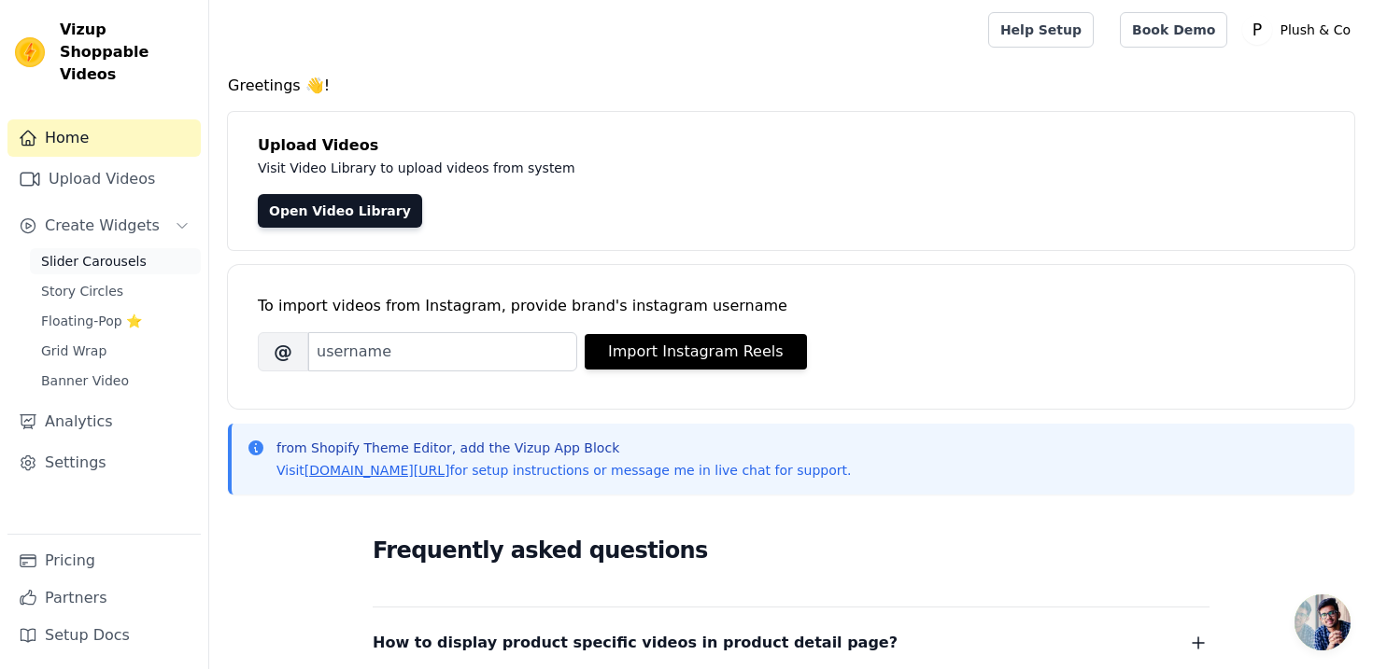
click at [127, 252] on span "Slider Carousels" at bounding box center [94, 261] width 106 height 19
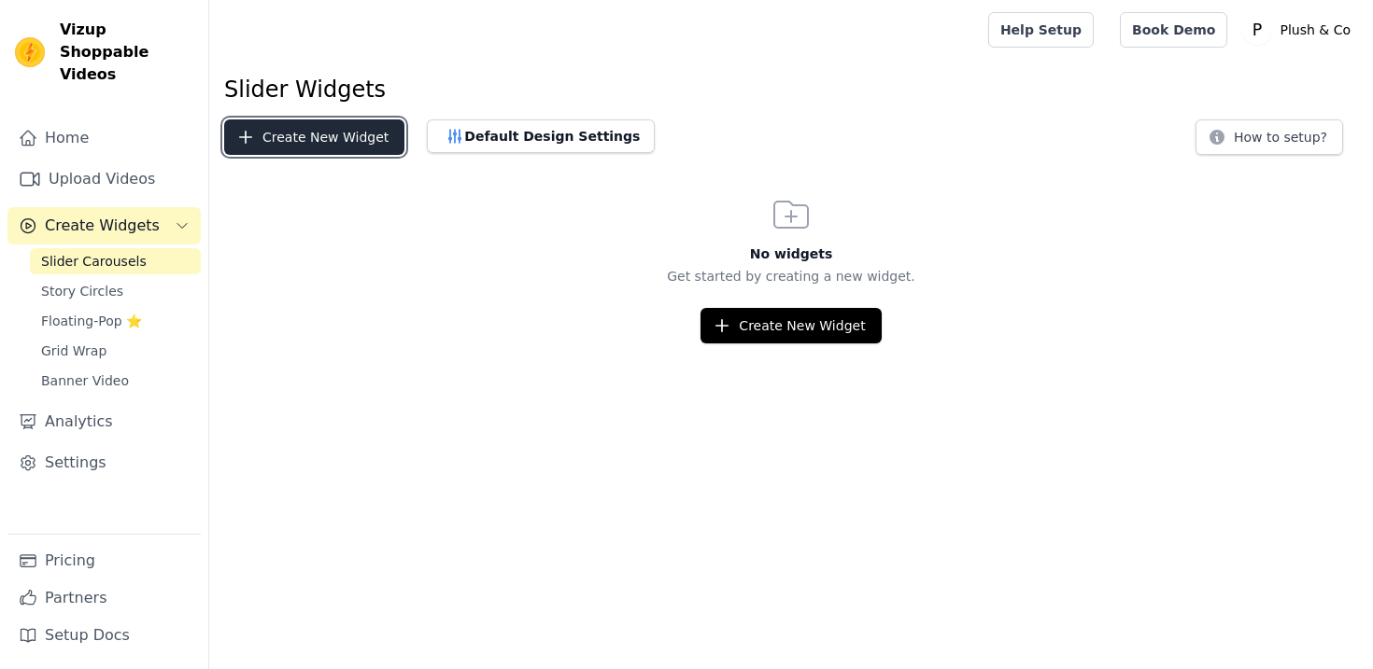
click at [301, 143] on button "Create New Widget" at bounding box center [314, 137] width 180 height 35
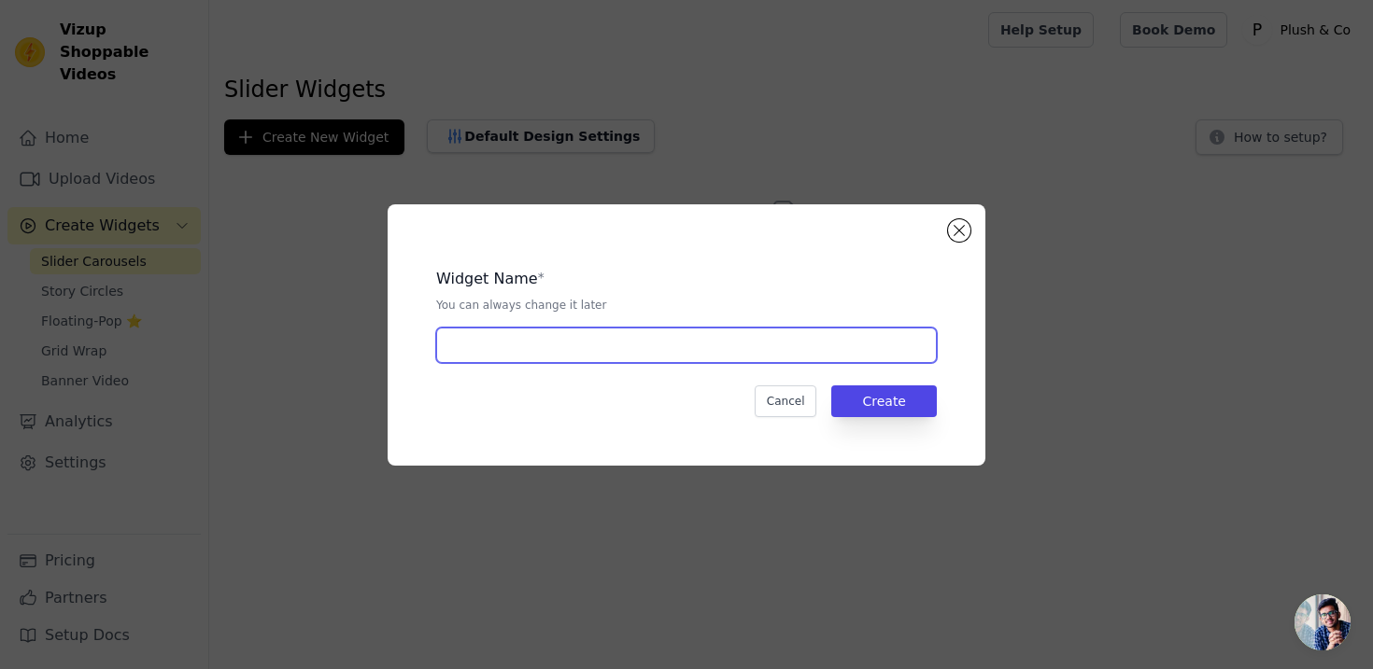
click at [489, 347] on input "text" at bounding box center [686, 345] width 500 height 35
type input "Styled By You"
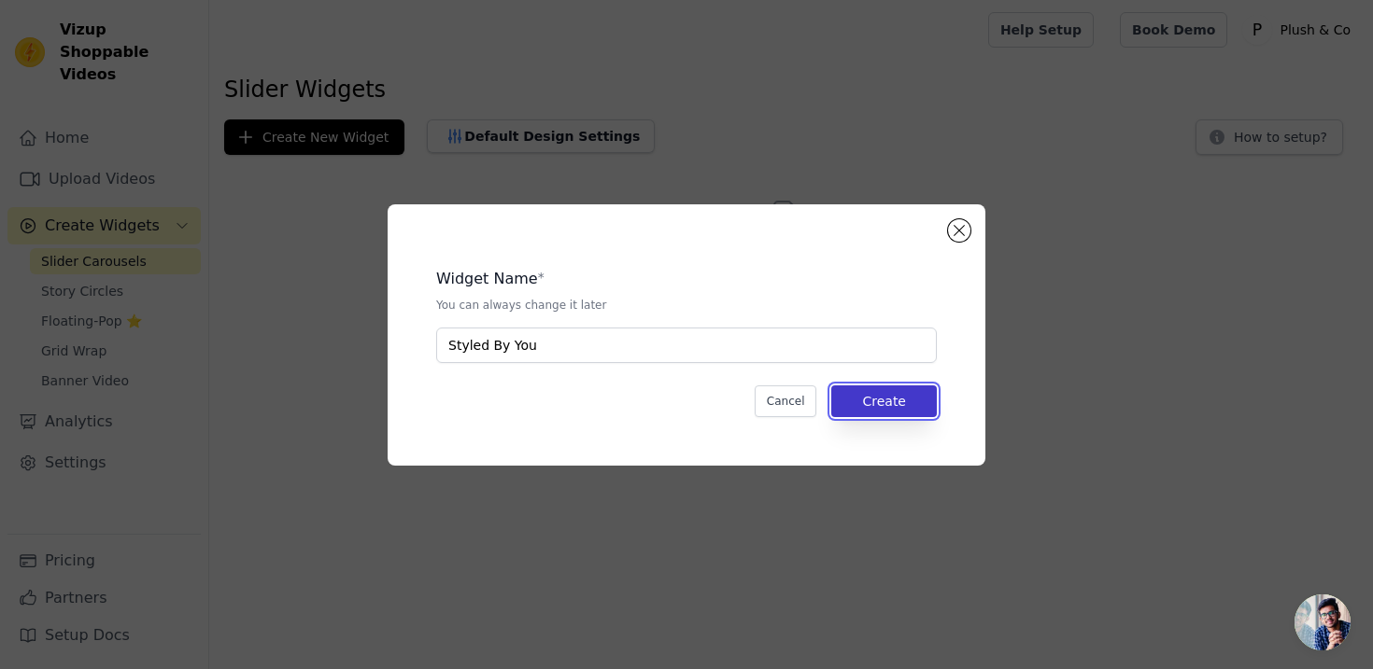
click at [900, 394] on button "Create" at bounding box center [884, 402] width 106 height 32
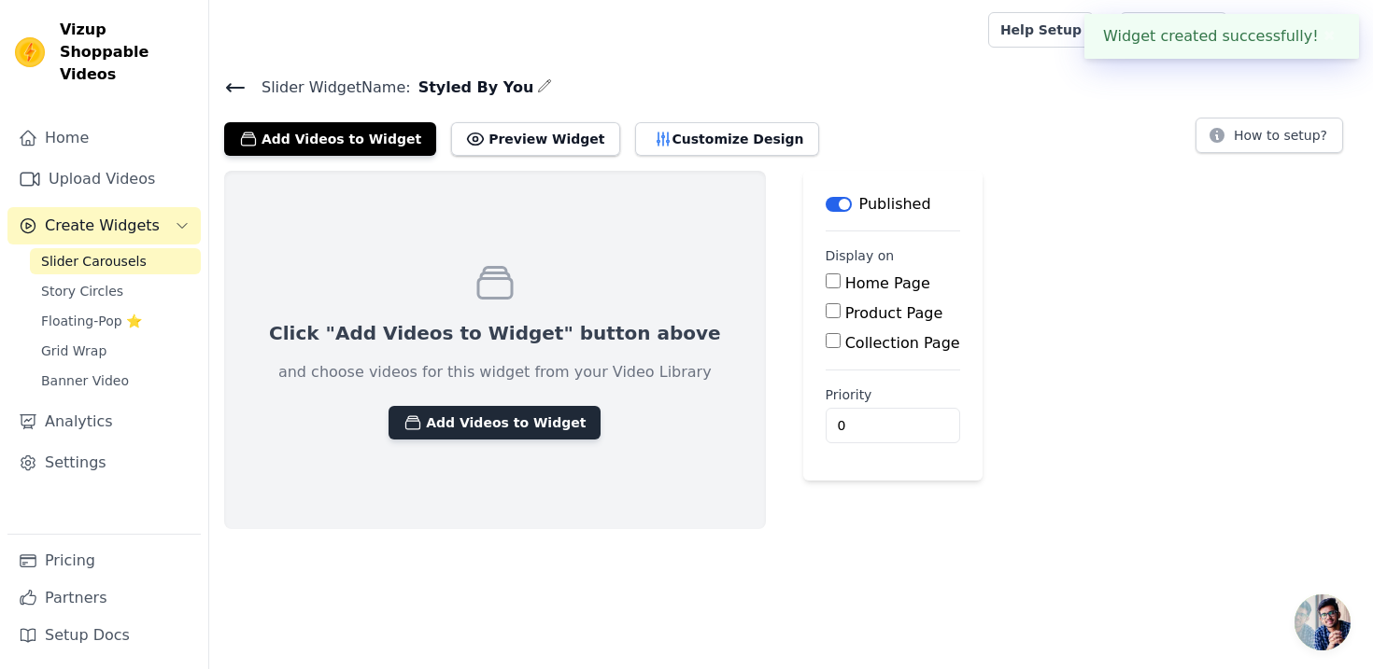
click at [403, 415] on icon "button" at bounding box center [412, 423] width 19 height 19
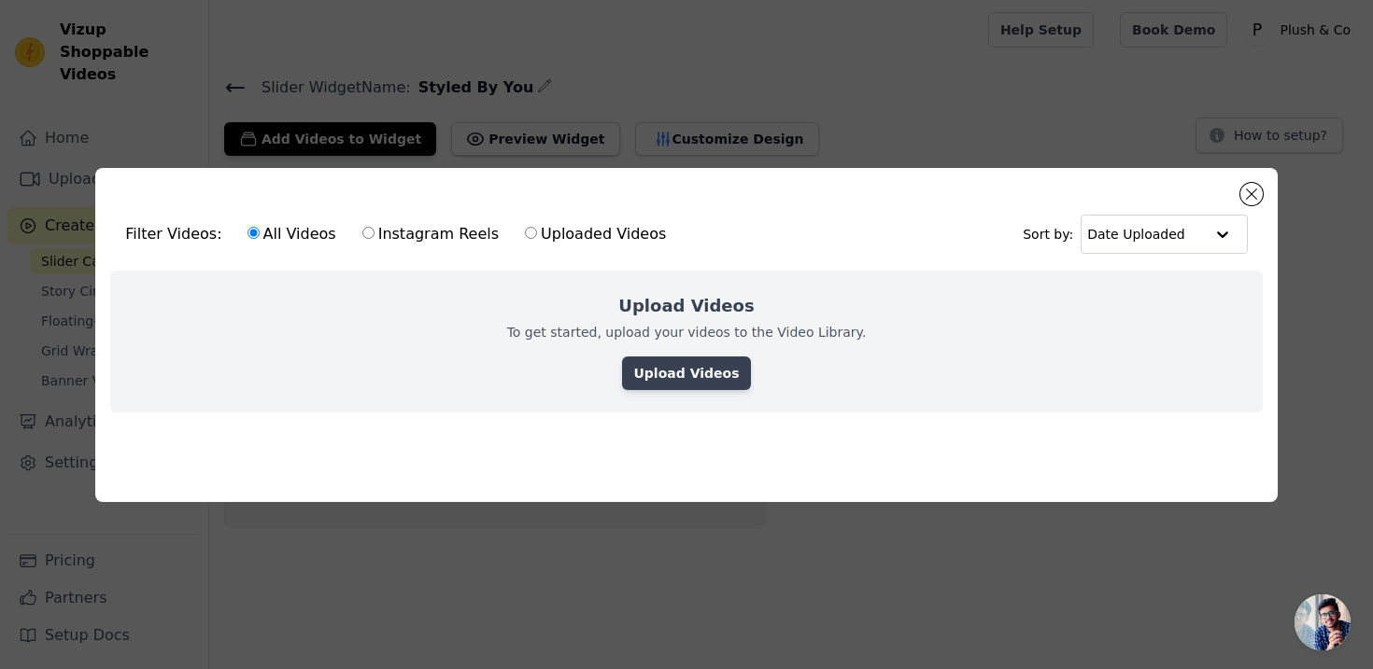
click at [684, 374] on link "Upload Videos" at bounding box center [686, 374] width 128 height 34
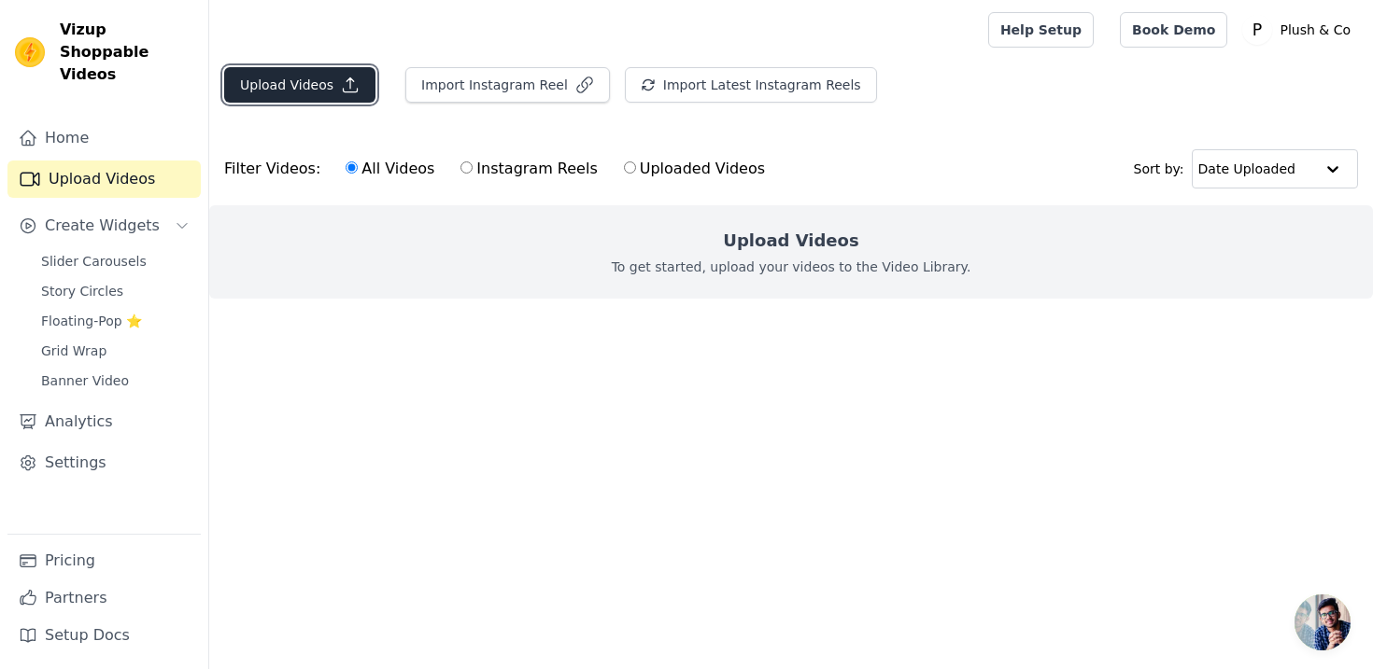
click at [286, 84] on button "Upload Videos" at bounding box center [299, 84] width 151 height 35
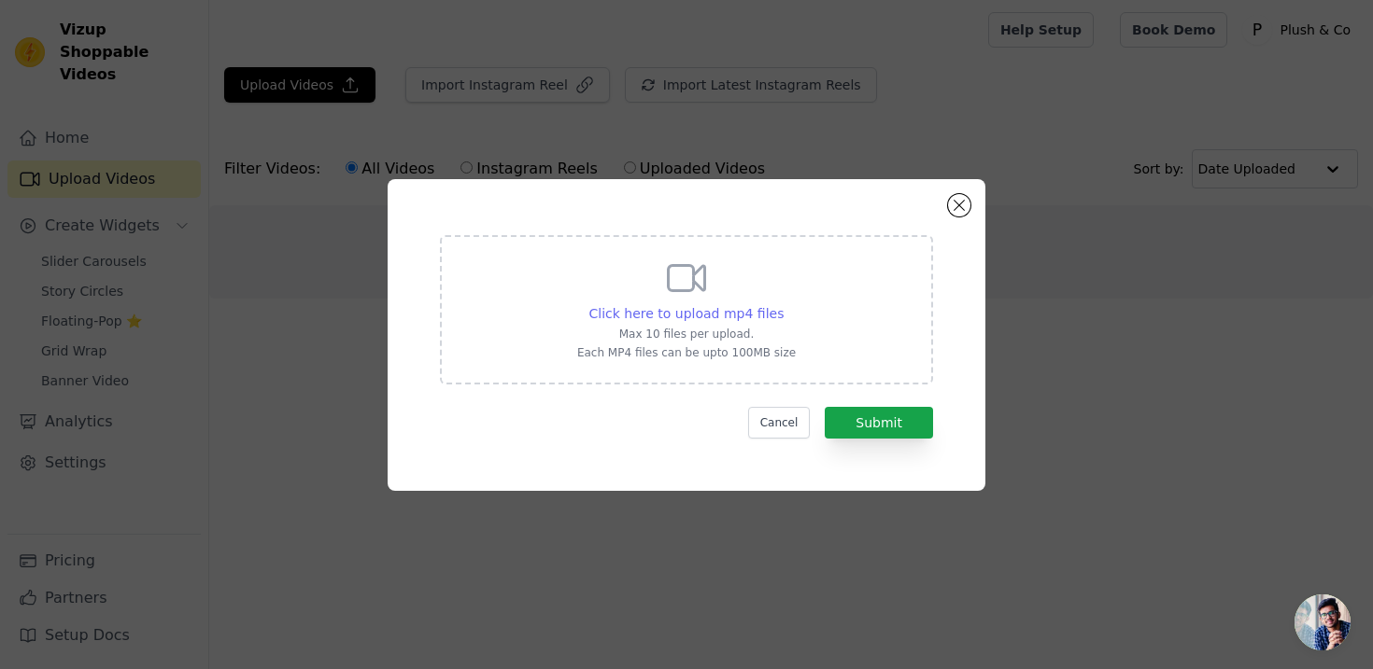
click at [678, 312] on span "Click here to upload mp4 files" at bounding box center [686, 313] width 195 height 15
click at [782, 304] on input "Click here to upload mp4 files Max 10 files per upload. Each MP4 files can be u…" at bounding box center [782, 303] width 1 height 1
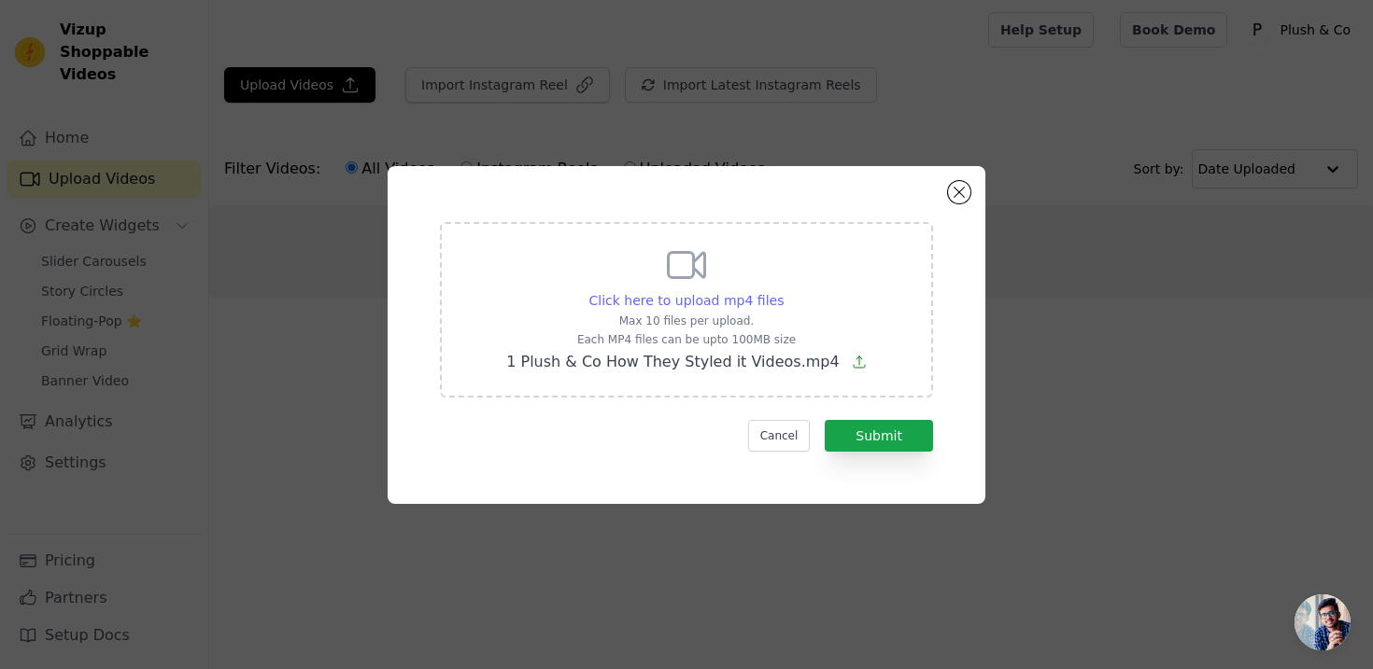
click at [710, 297] on span "Click here to upload mp4 files" at bounding box center [686, 300] width 195 height 15
click at [782, 291] on input "Click here to upload mp4 files Max 10 files per upload. Each MP4 files can be u…" at bounding box center [782, 290] width 1 height 1
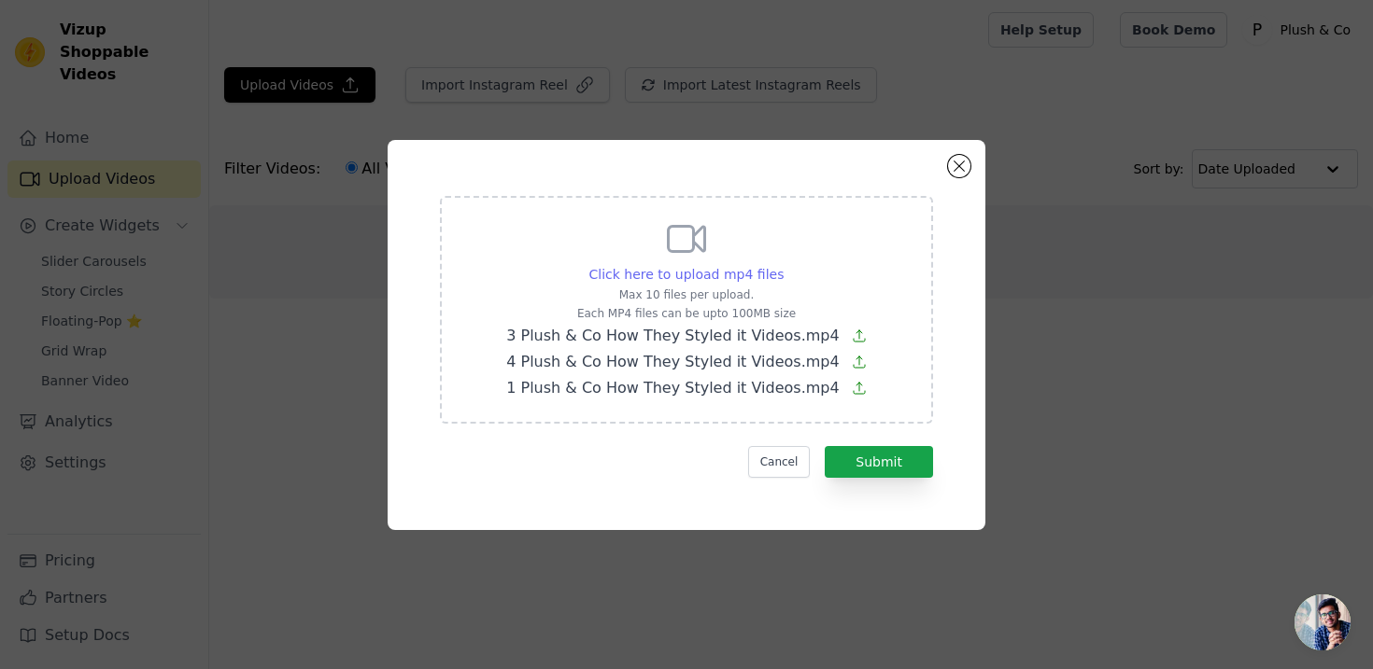
click at [661, 274] on span "Click here to upload mp4 files" at bounding box center [686, 274] width 195 height 15
click at [782, 265] on input "Click here to upload mp4 files Max 10 files per upload. Each MP4 files can be u…" at bounding box center [782, 264] width 1 height 1
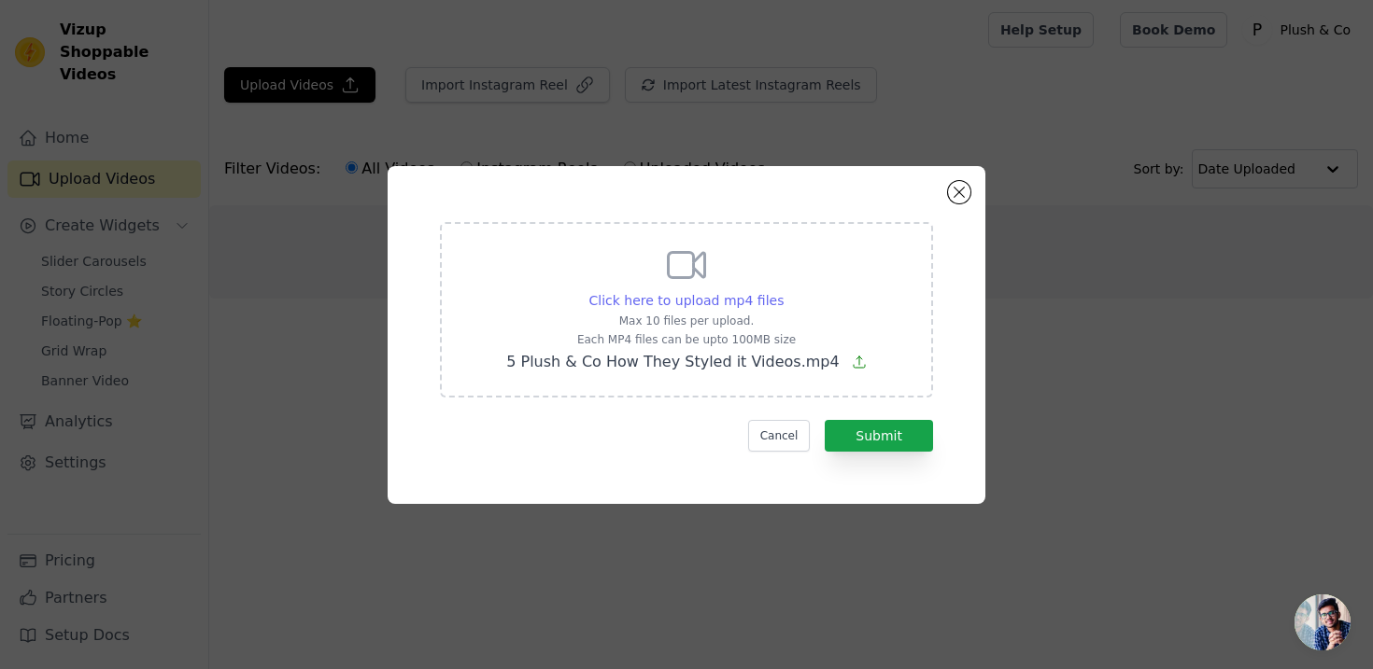
click at [700, 302] on span "Click here to upload mp4 files" at bounding box center [686, 300] width 195 height 15
click at [782, 291] on input "Click here to upload mp4 files Max 10 files per upload. Each MP4 files can be u…" at bounding box center [782, 290] width 1 height 1
type input "C:\fakepath\1 Plush & Co How They Styled it Videos.mp4"
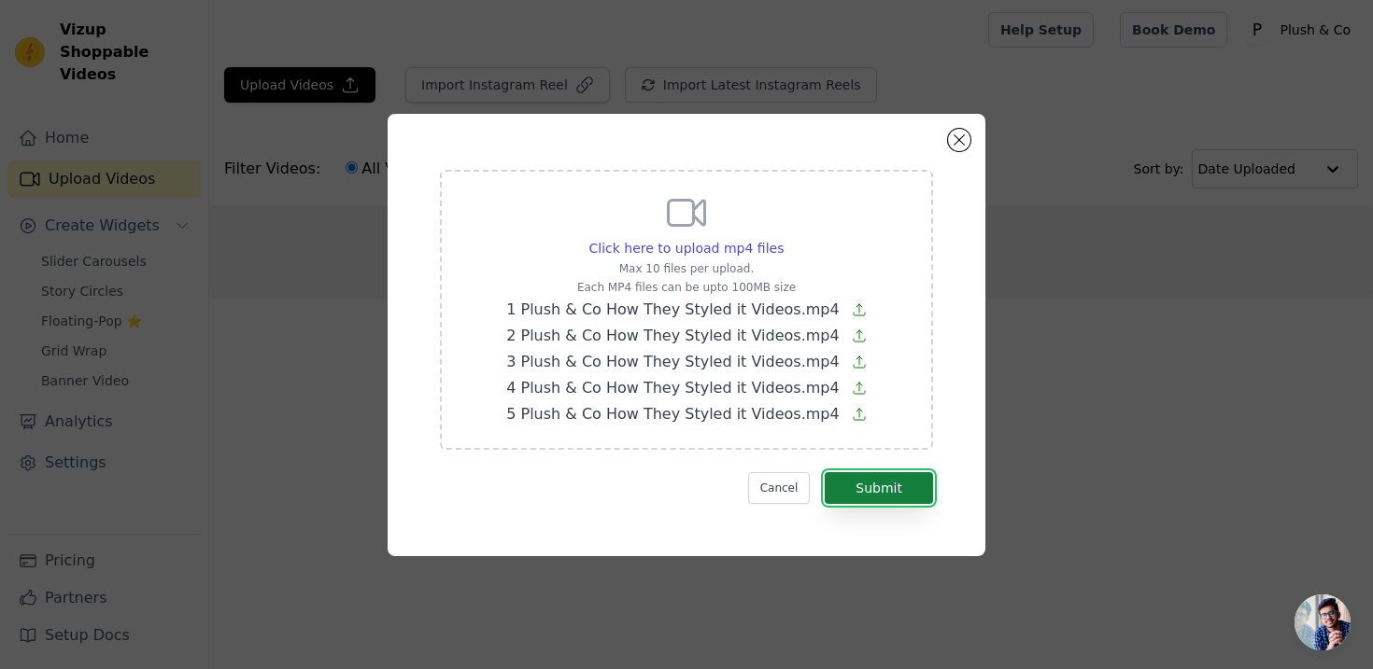
click at [877, 493] on button "Submit" at bounding box center [878, 488] width 108 height 32
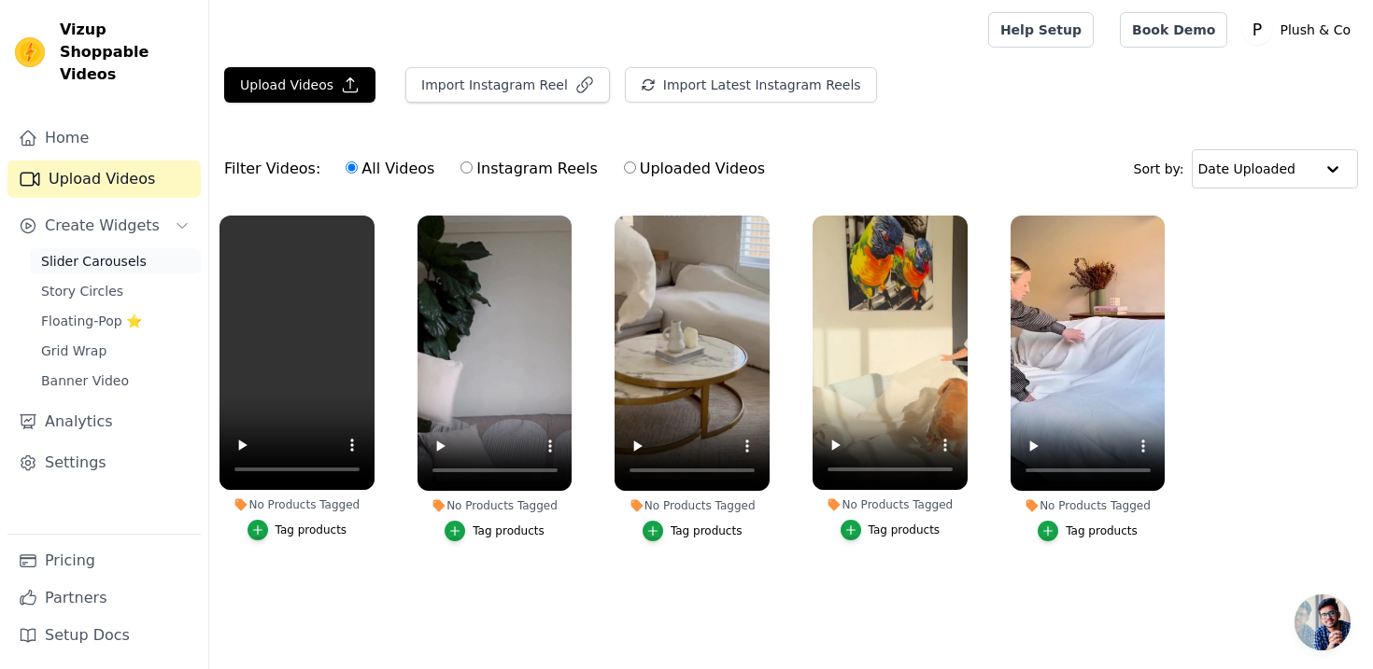
click at [115, 252] on span "Slider Carousels" at bounding box center [94, 261] width 106 height 19
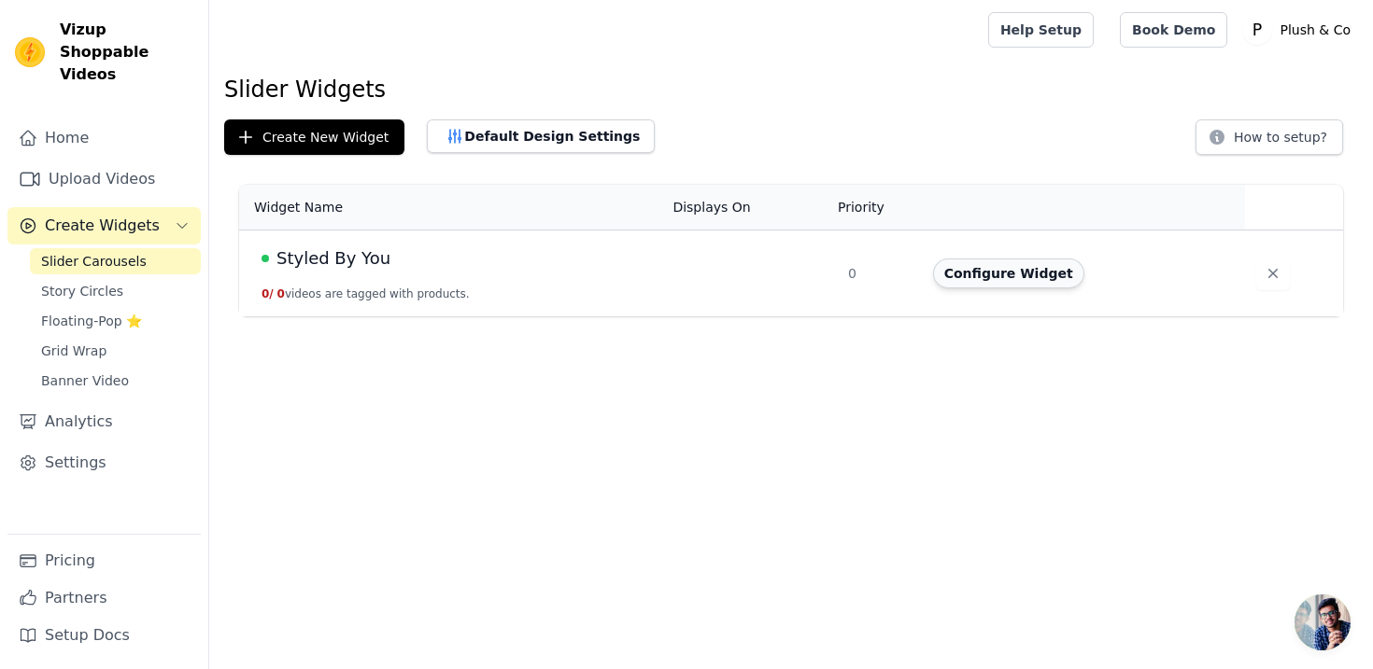
click at [1002, 277] on button "Configure Widget" at bounding box center [1008, 274] width 151 height 30
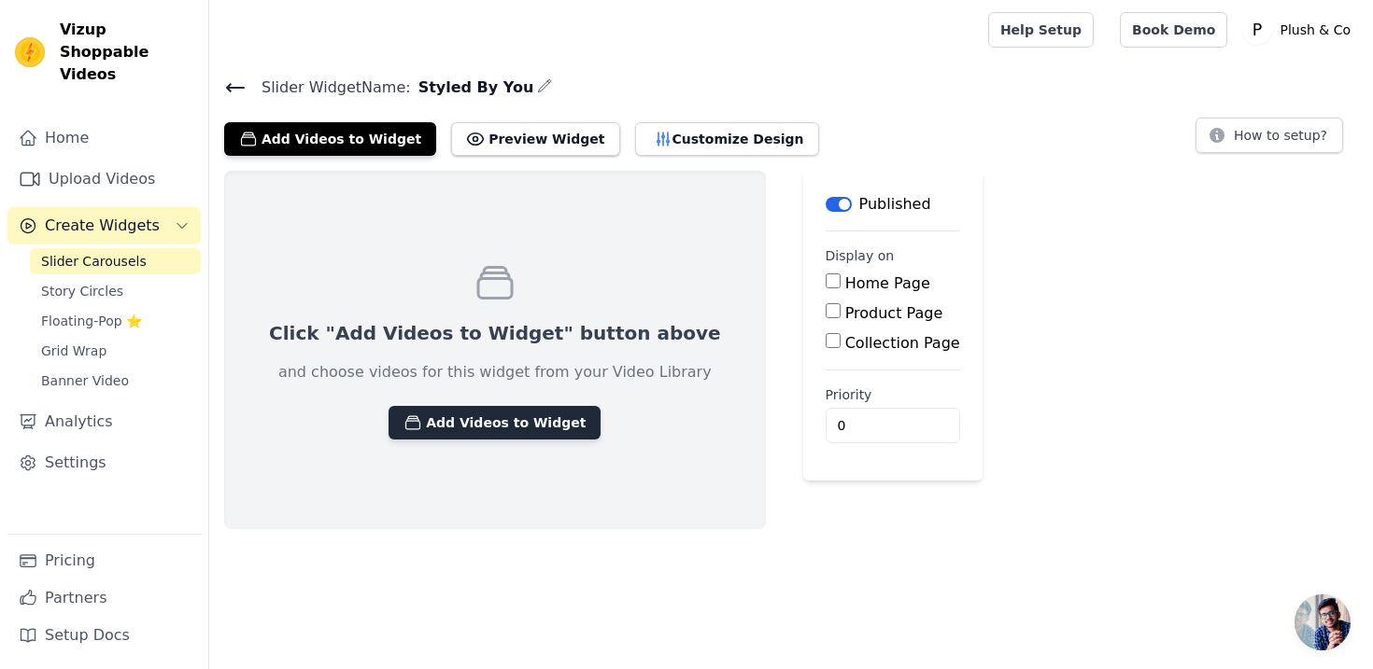
click at [416, 418] on button "Add Videos to Widget" at bounding box center [494, 423] width 212 height 34
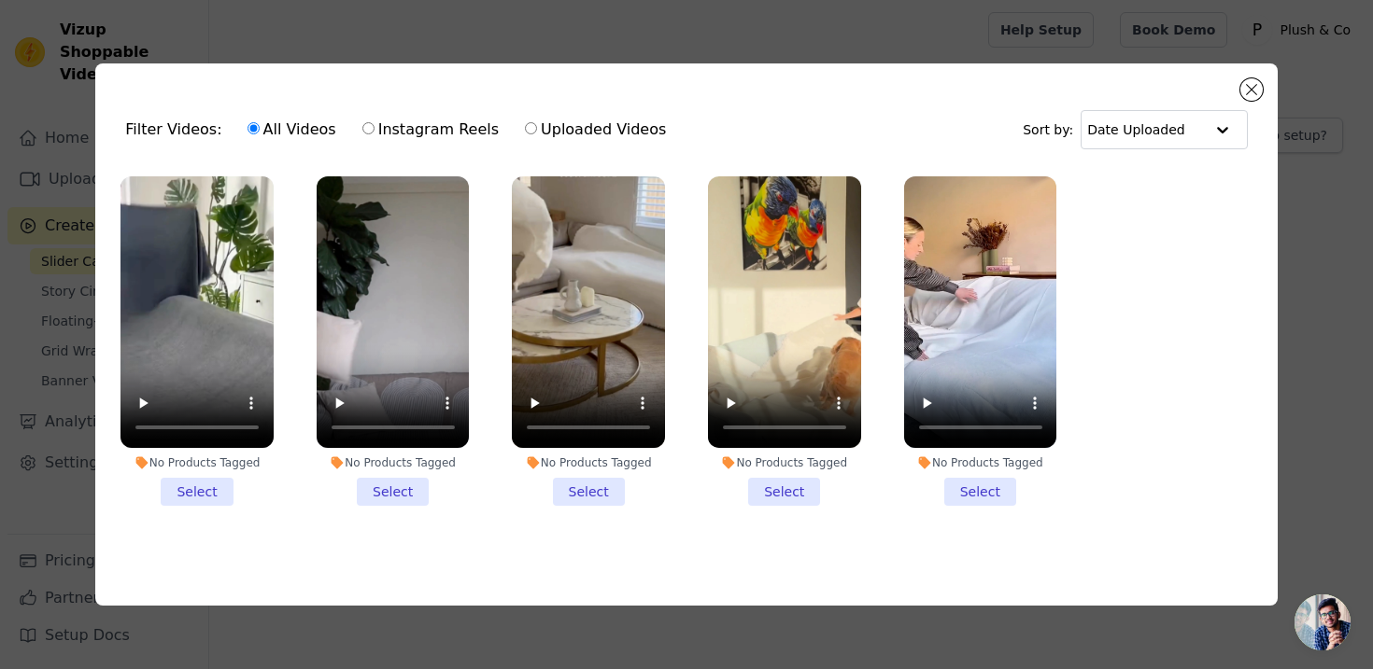
click at [202, 489] on li "No Products Tagged Select" at bounding box center [196, 341] width 153 height 330
click at [0, 0] on input "No Products Tagged Select" at bounding box center [0, 0] width 0 height 0
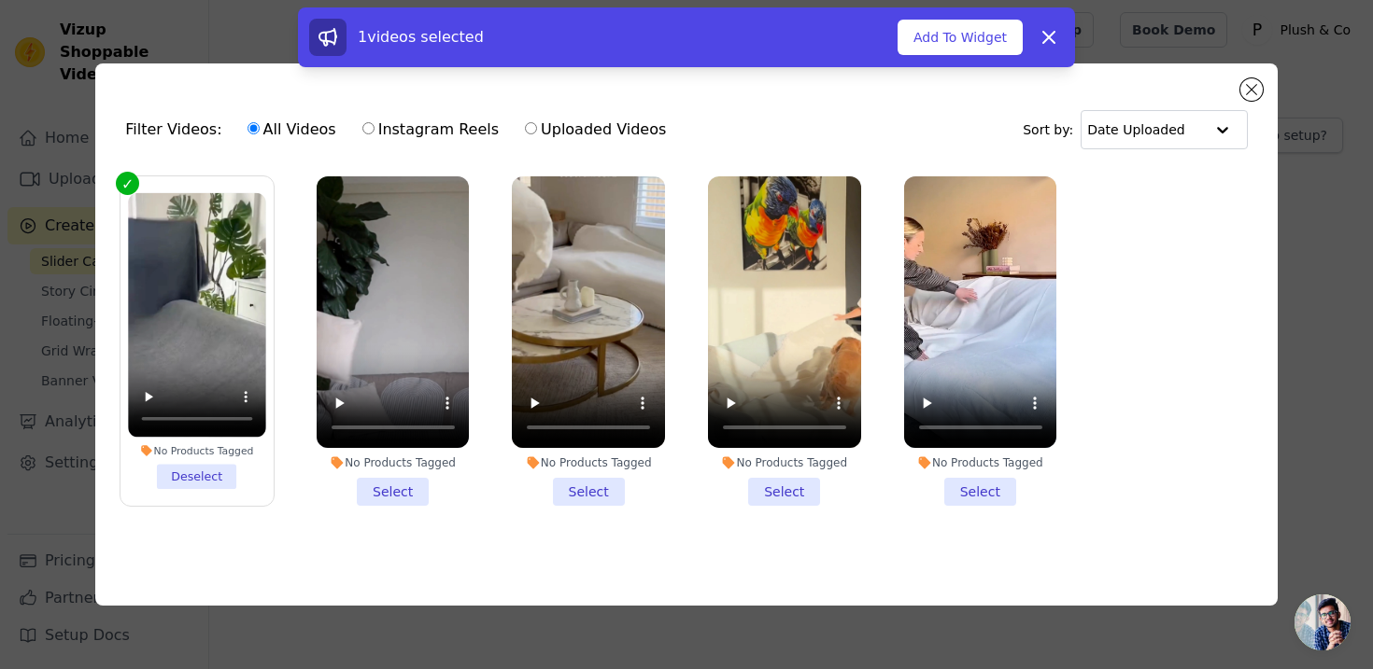
click at [394, 495] on li "No Products Tagged Select" at bounding box center [393, 341] width 153 height 330
click at [0, 0] on input "No Products Tagged Select" at bounding box center [0, 0] width 0 height 0
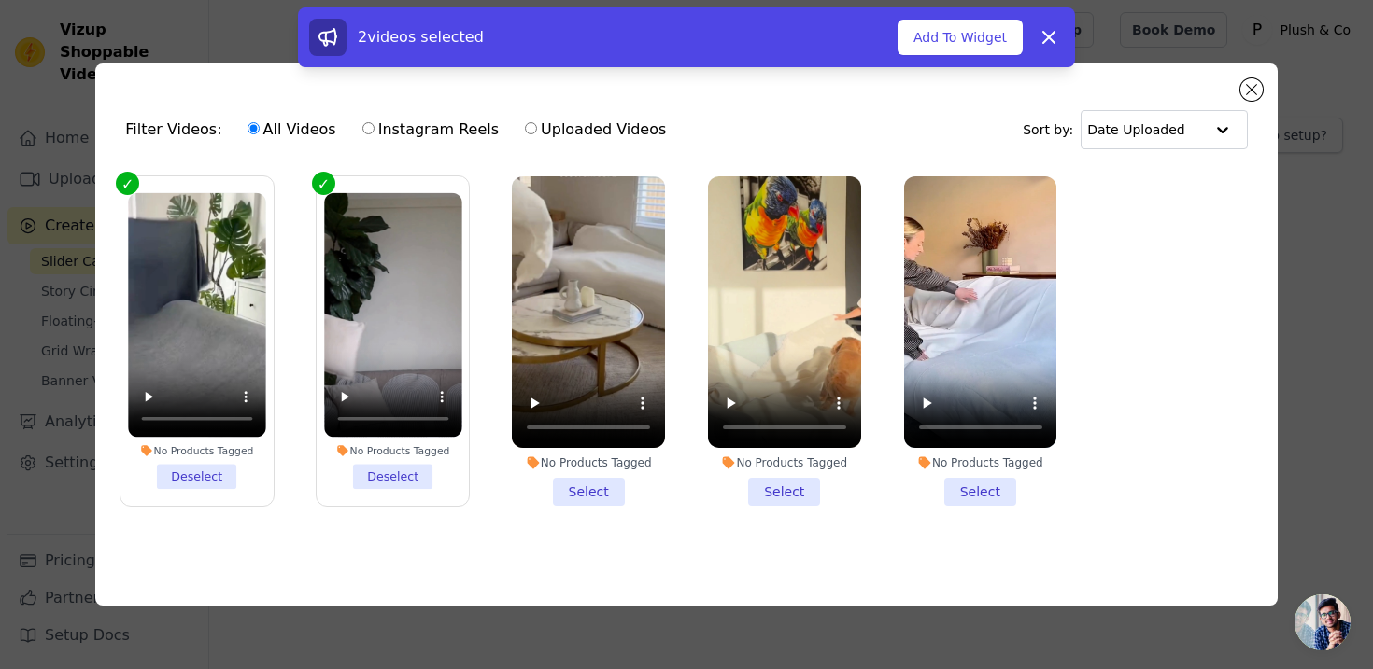
click at [600, 490] on li "No Products Tagged Select" at bounding box center [588, 341] width 153 height 330
click at [0, 0] on input "No Products Tagged Select" at bounding box center [0, 0] width 0 height 0
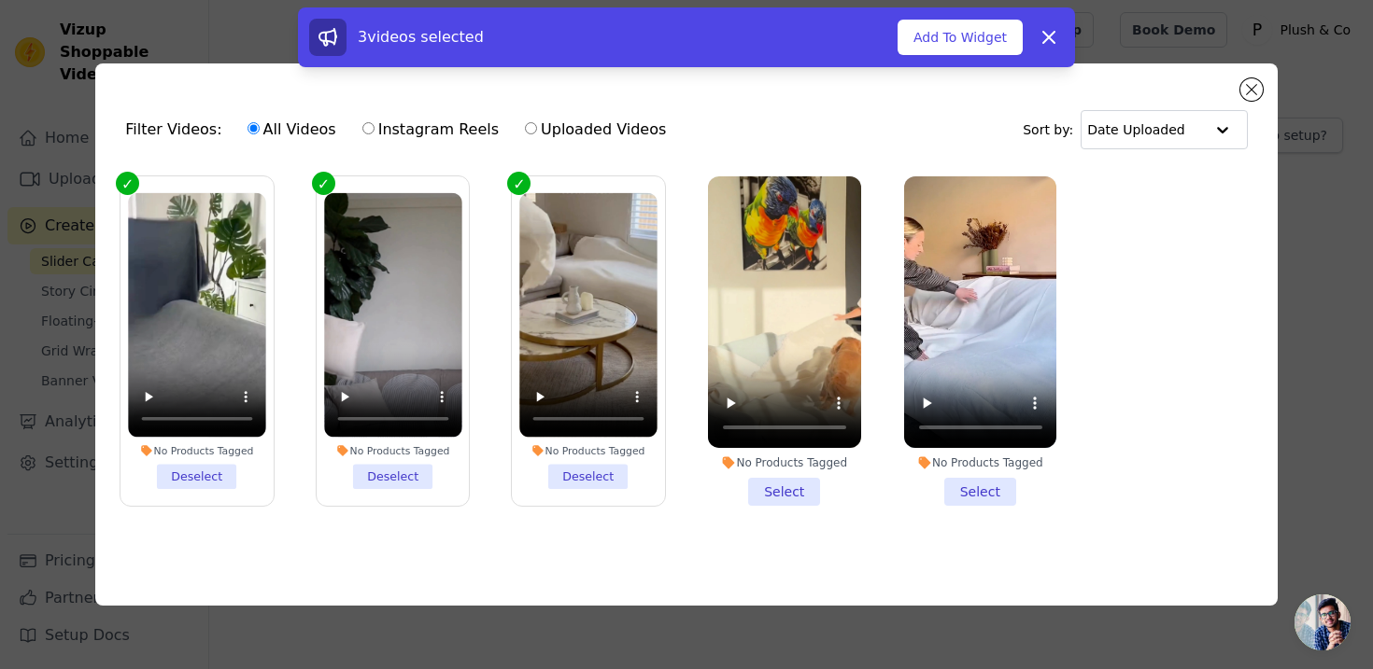
click at [793, 492] on li "No Products Tagged Select" at bounding box center [784, 341] width 153 height 330
click at [0, 0] on input "No Products Tagged Select" at bounding box center [0, 0] width 0 height 0
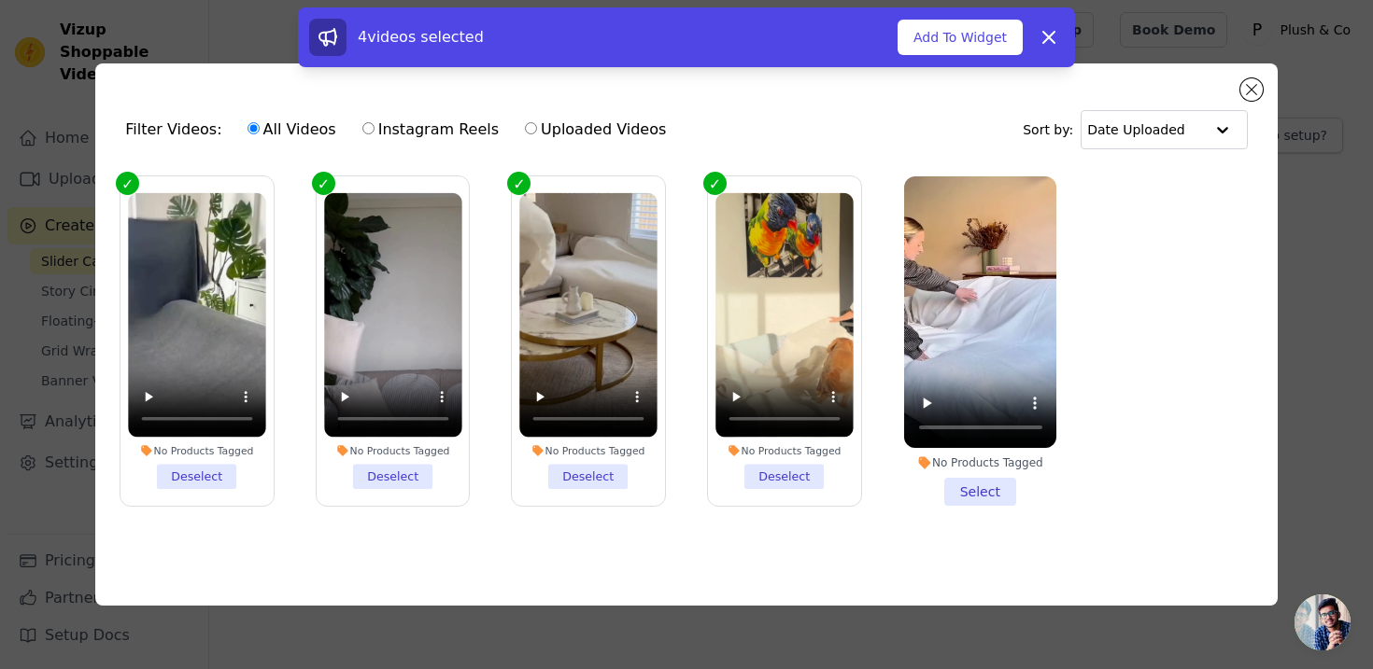
click at [982, 487] on li "No Products Tagged Select" at bounding box center [980, 341] width 153 height 330
click at [0, 0] on input "No Products Tagged Select" at bounding box center [0, 0] width 0 height 0
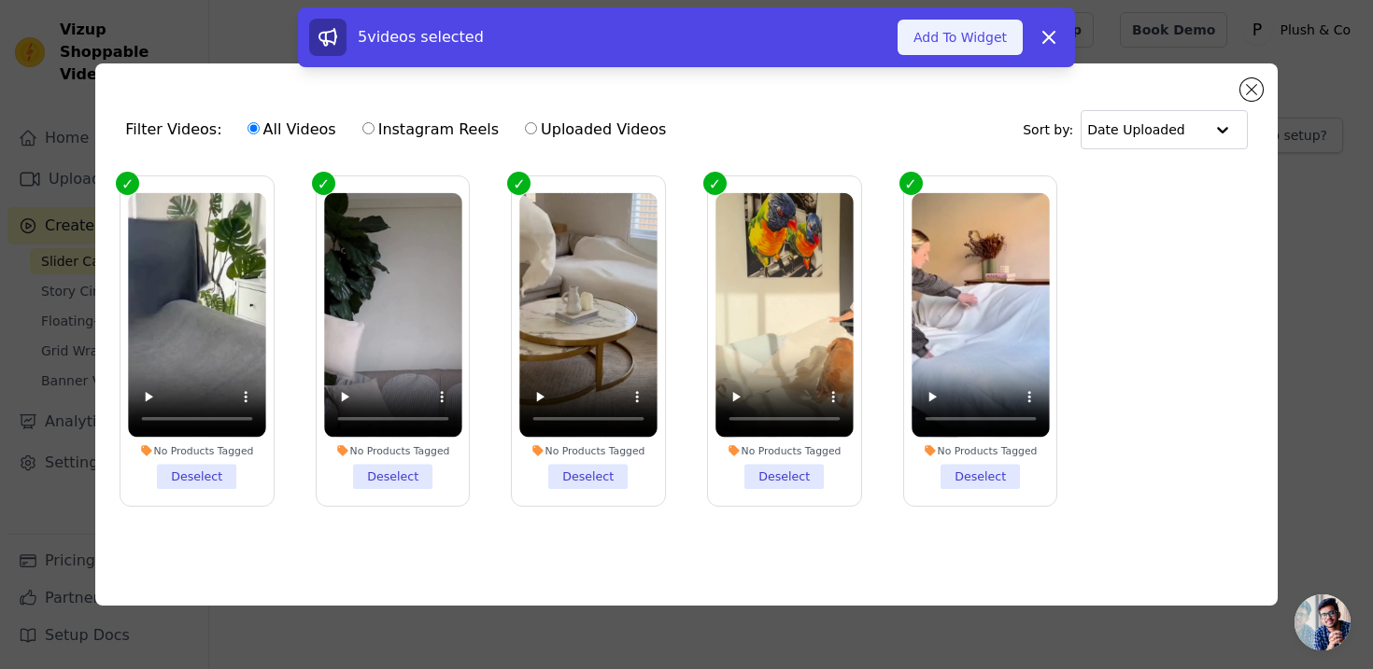
click at [944, 31] on button "Add To Widget" at bounding box center [959, 37] width 125 height 35
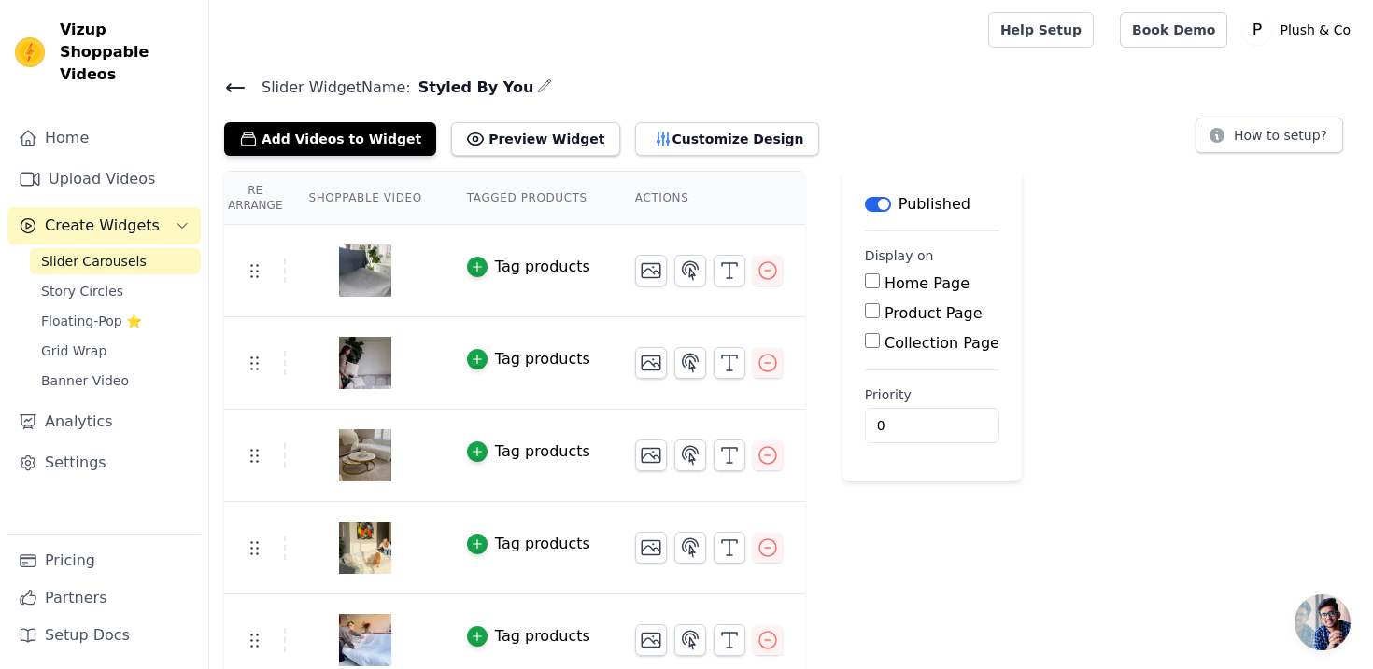
click at [866, 312] on input "Product Page" at bounding box center [872, 310] width 15 height 15
checkbox input "true"
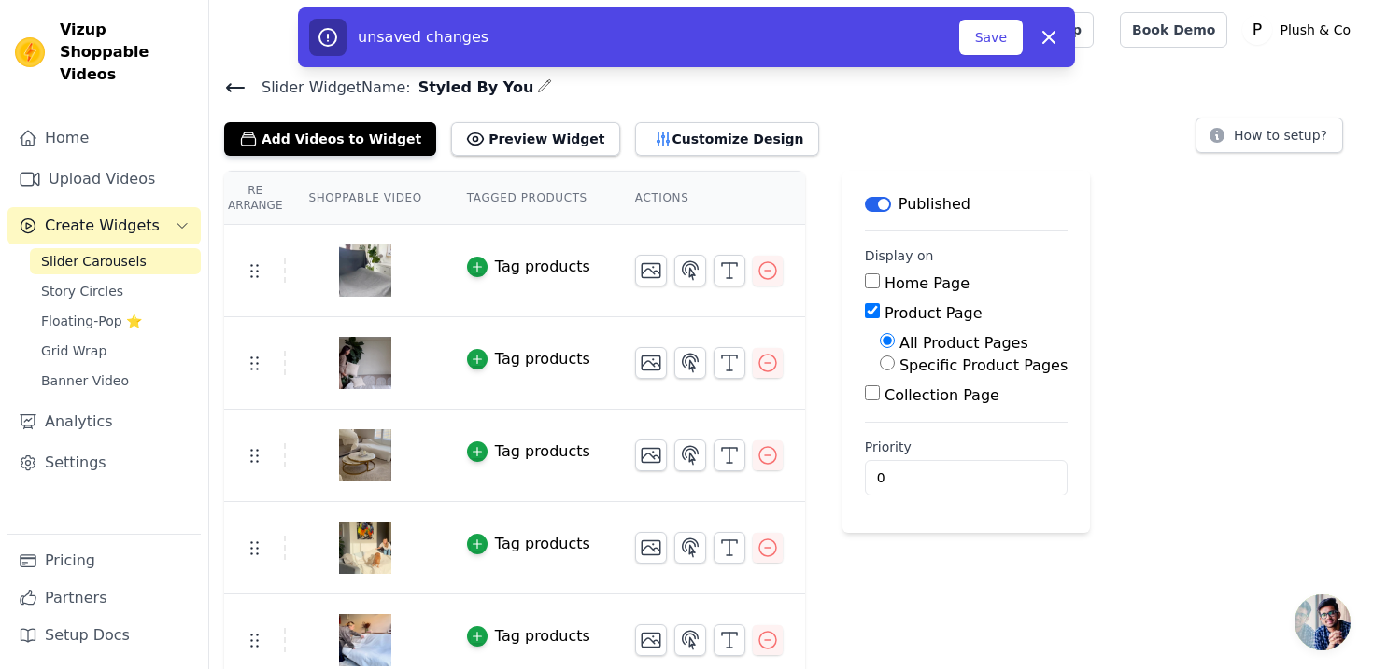
click at [884, 359] on input "Specific Product Pages" at bounding box center [887, 363] width 15 height 15
radio input "true"
click at [885, 393] on button "Select Products" at bounding box center [942, 408] width 125 height 32
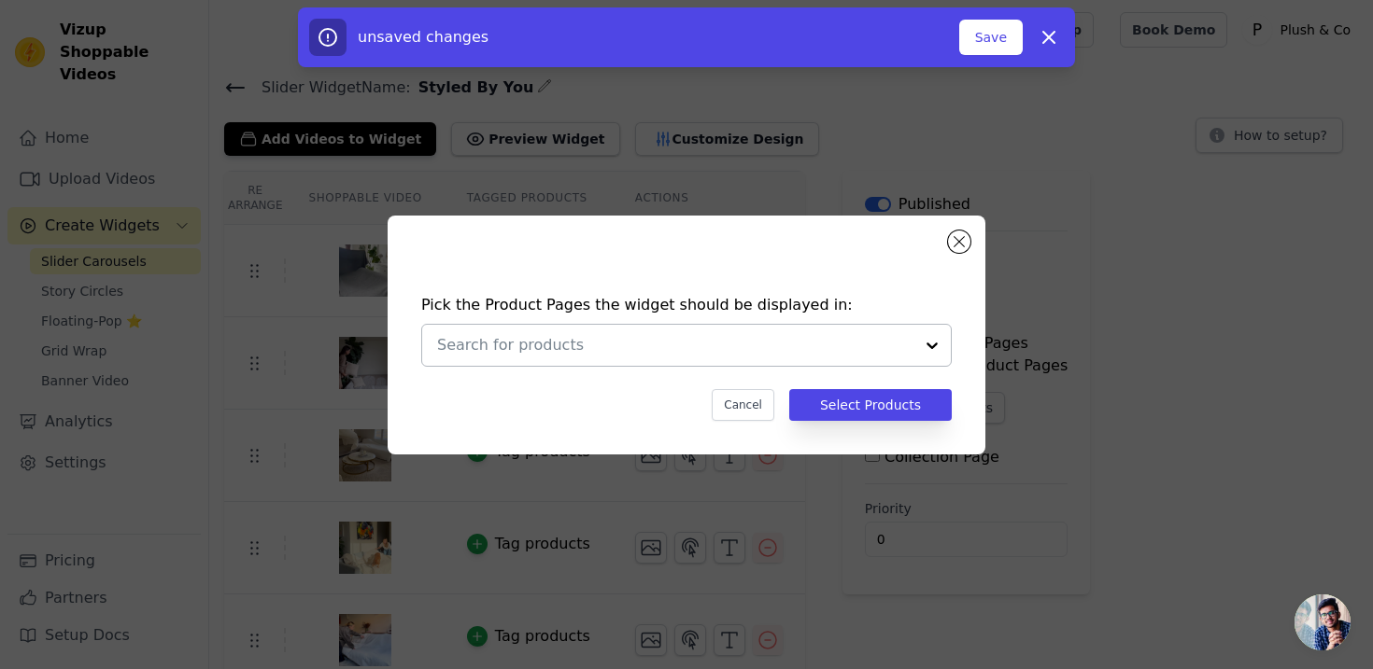
click at [927, 345] on div at bounding box center [931, 345] width 37 height 41
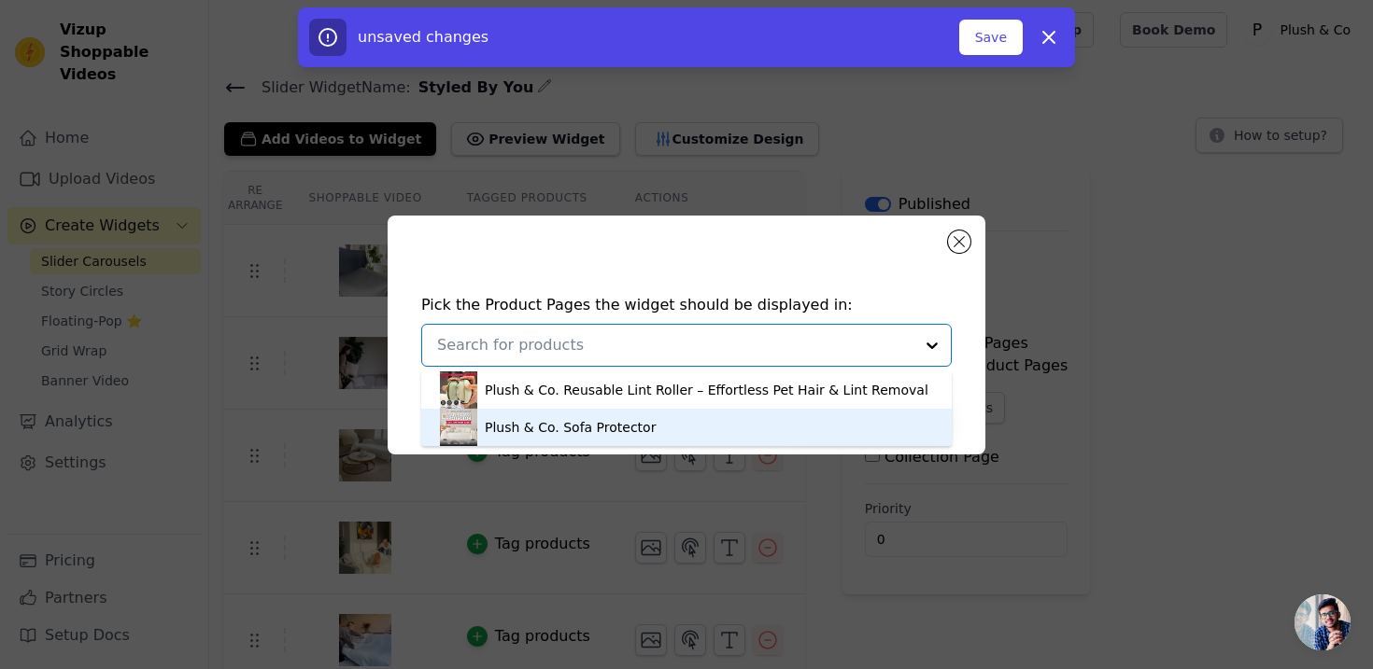
click at [878, 413] on div "Plush & Co. Sofa Protector" at bounding box center [686, 427] width 493 height 37
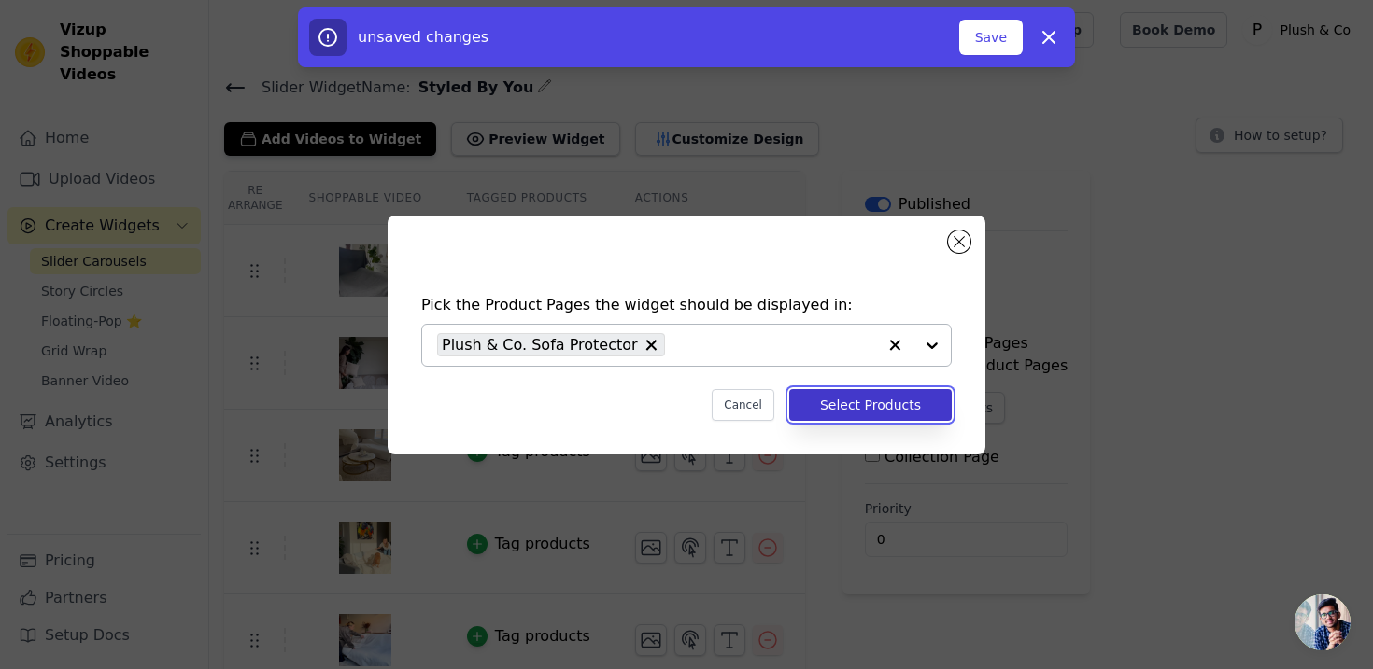
click at [851, 404] on button "Select Products" at bounding box center [870, 405] width 162 height 32
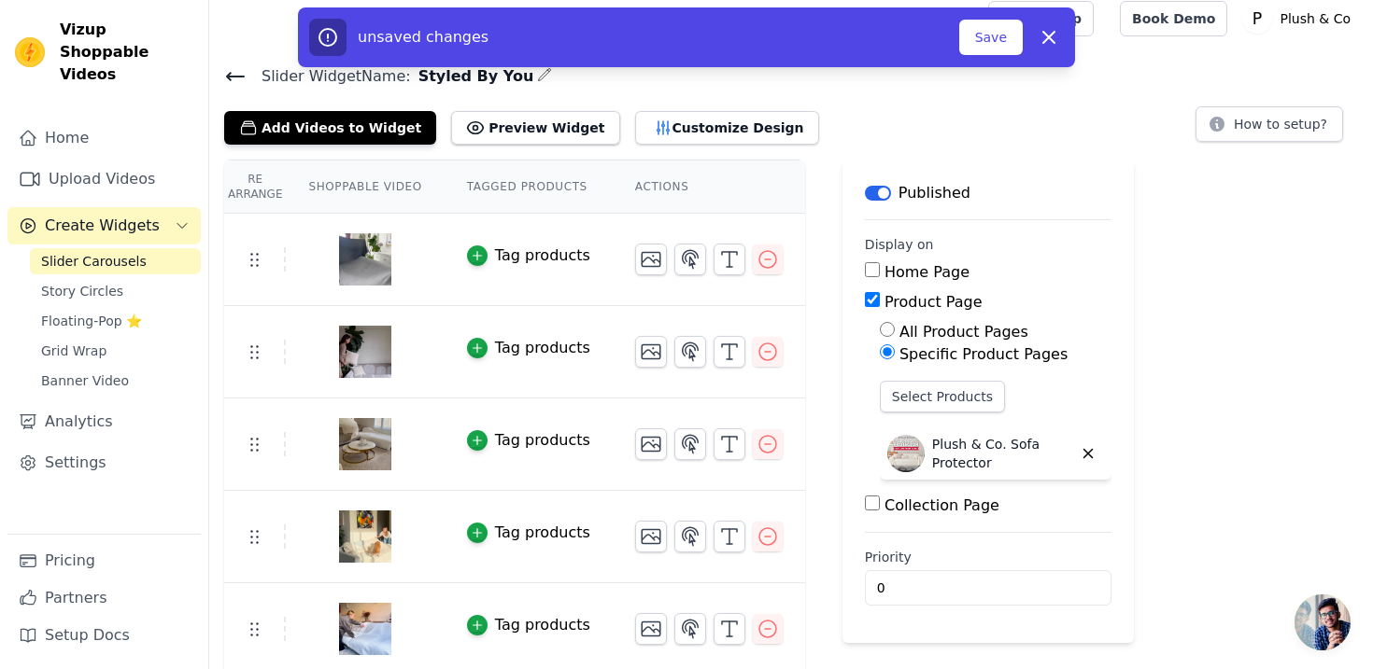
scroll to position [17, 0]
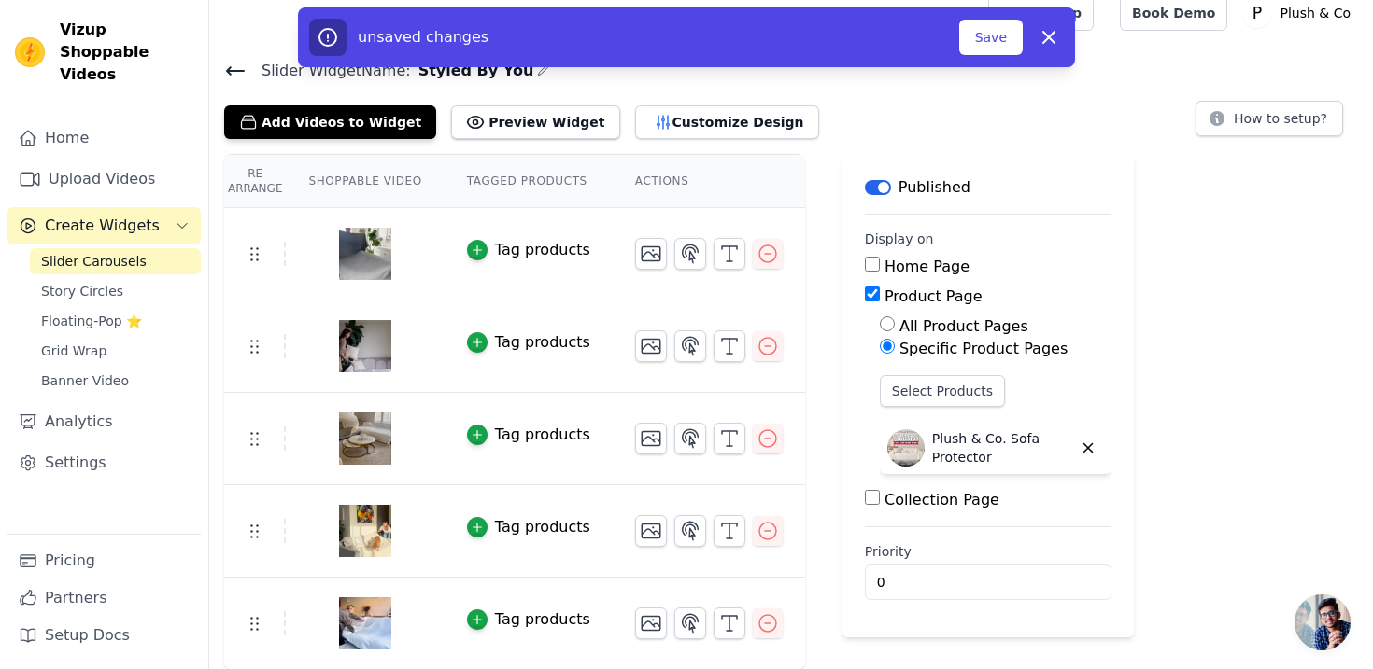
click at [353, 185] on th "Shoppable Video" at bounding box center [365, 181] width 158 height 53
click at [636, 121] on button "Customize Design" at bounding box center [727, 123] width 184 height 34
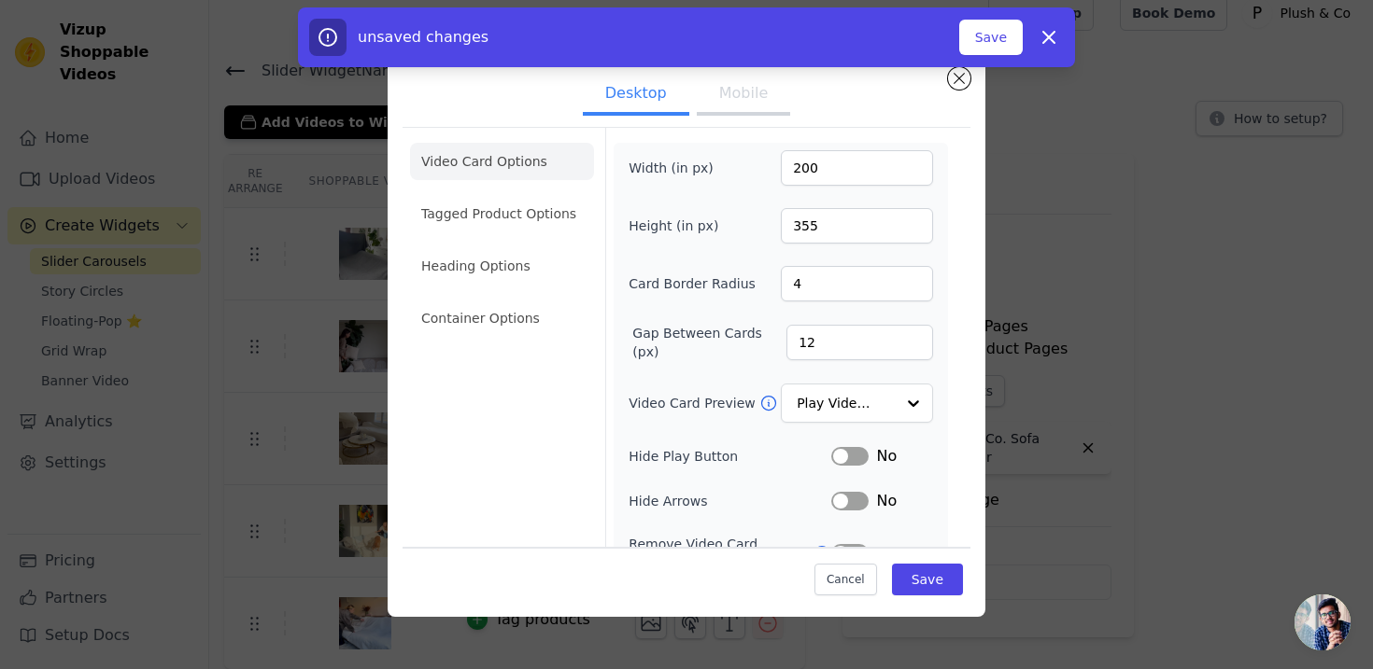
click at [498, 169] on li "Video Card Options" at bounding box center [502, 161] width 184 height 37
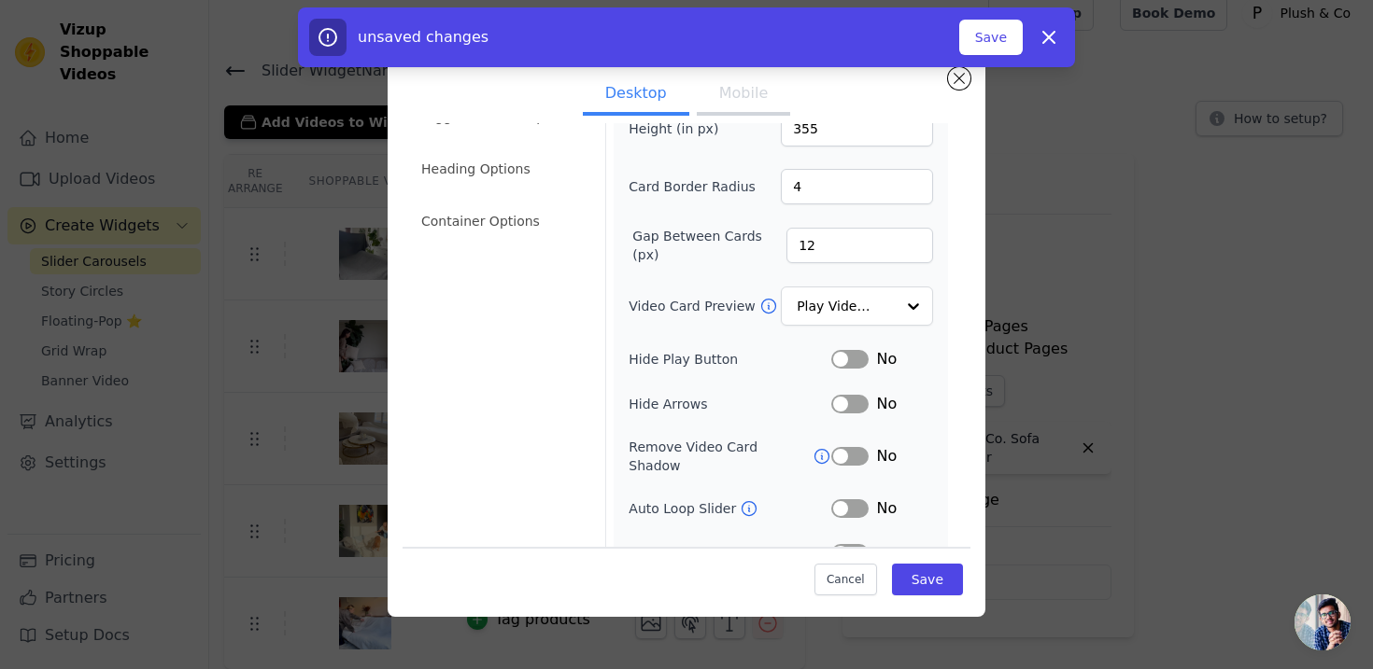
scroll to position [101, 0]
click at [840, 359] on button "Label" at bounding box center [849, 355] width 37 height 19
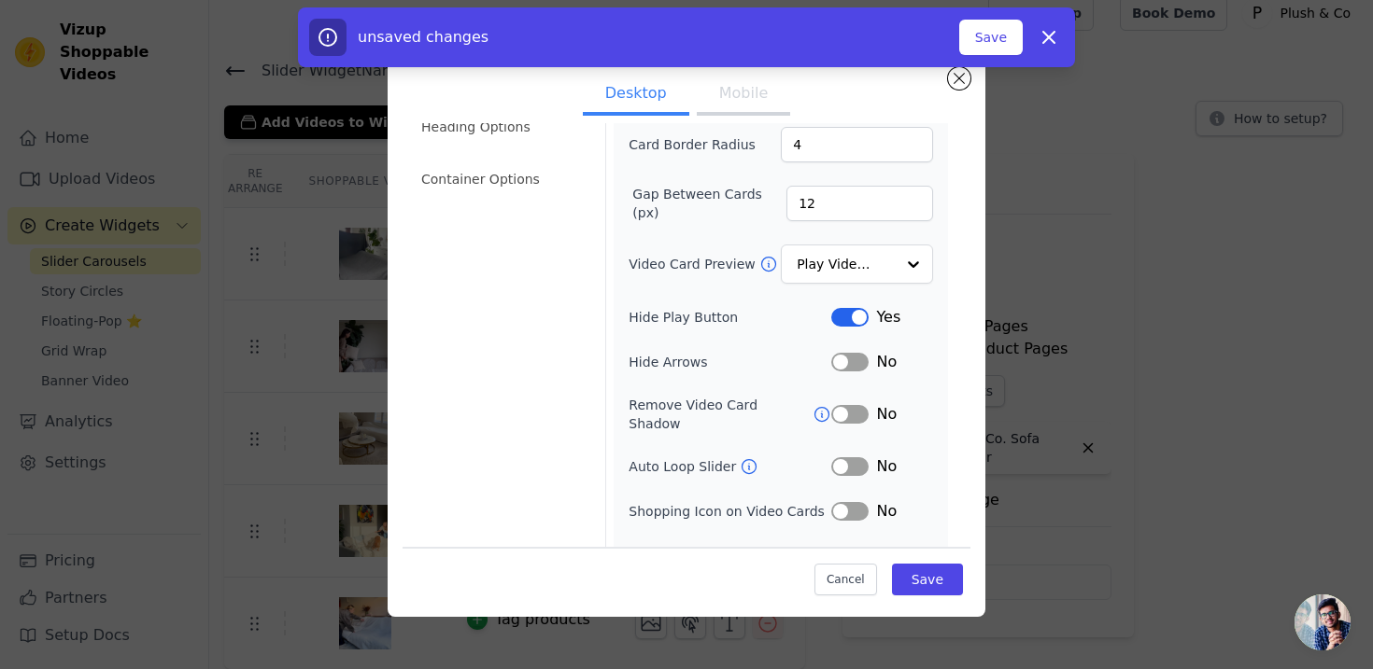
scroll to position [160, 0]
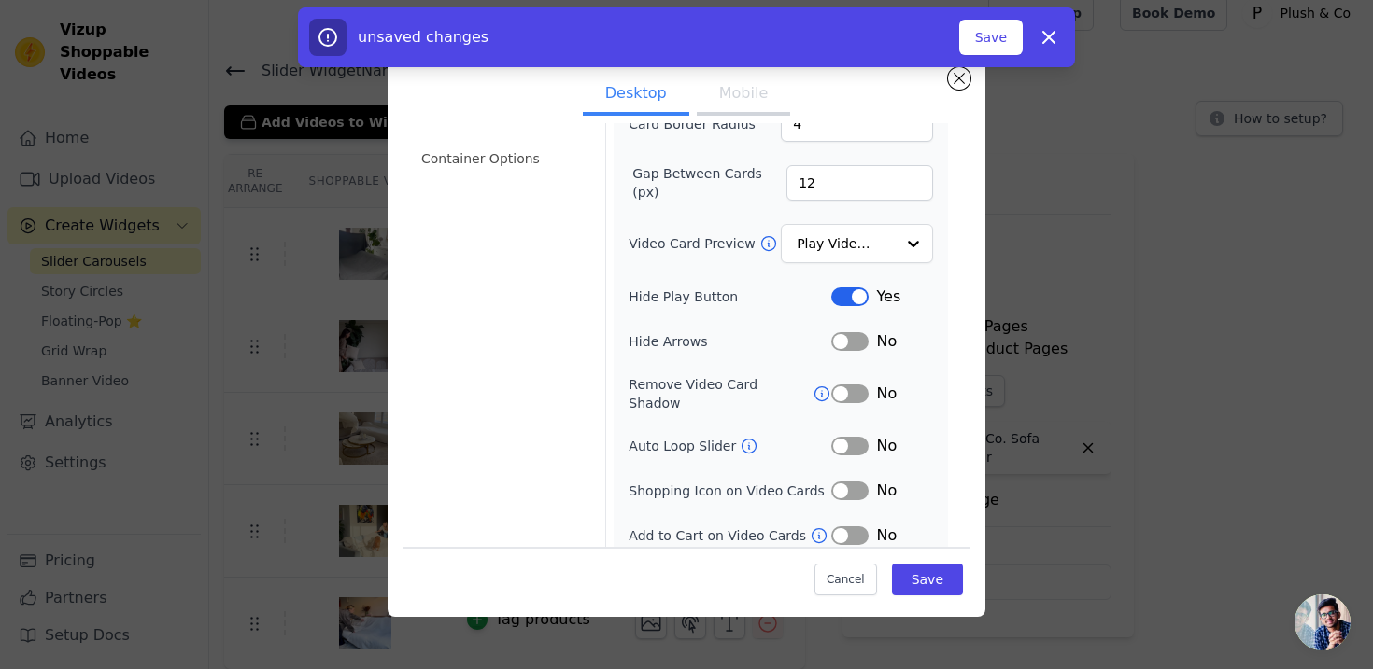
click at [845, 437] on button "Label" at bounding box center [849, 446] width 37 height 19
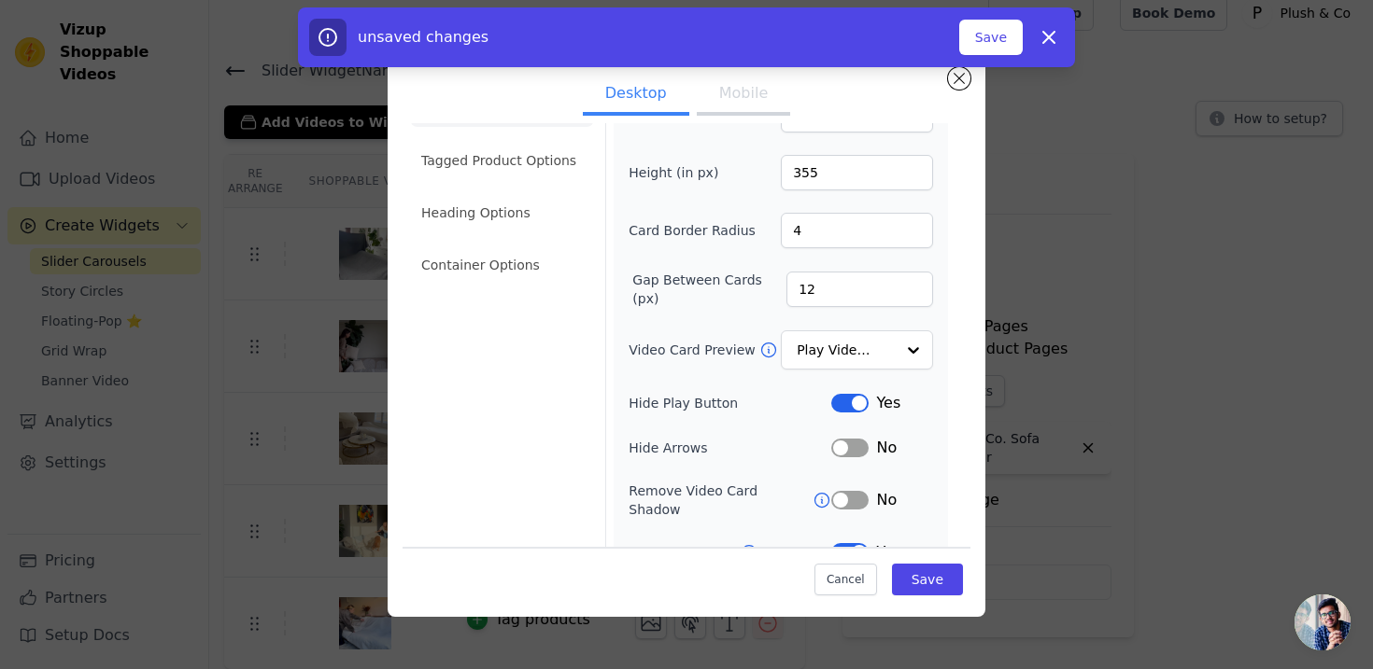
scroll to position [0, 0]
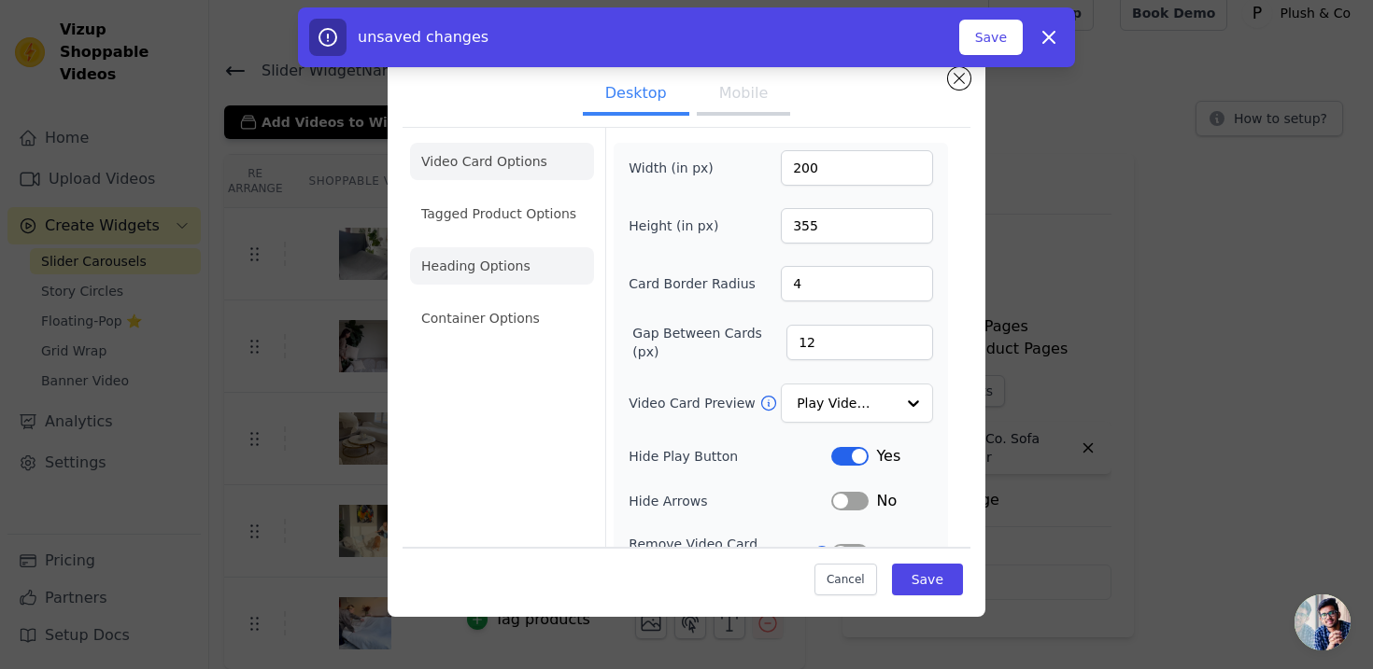
click at [506, 277] on li "Heading Options" at bounding box center [502, 265] width 184 height 37
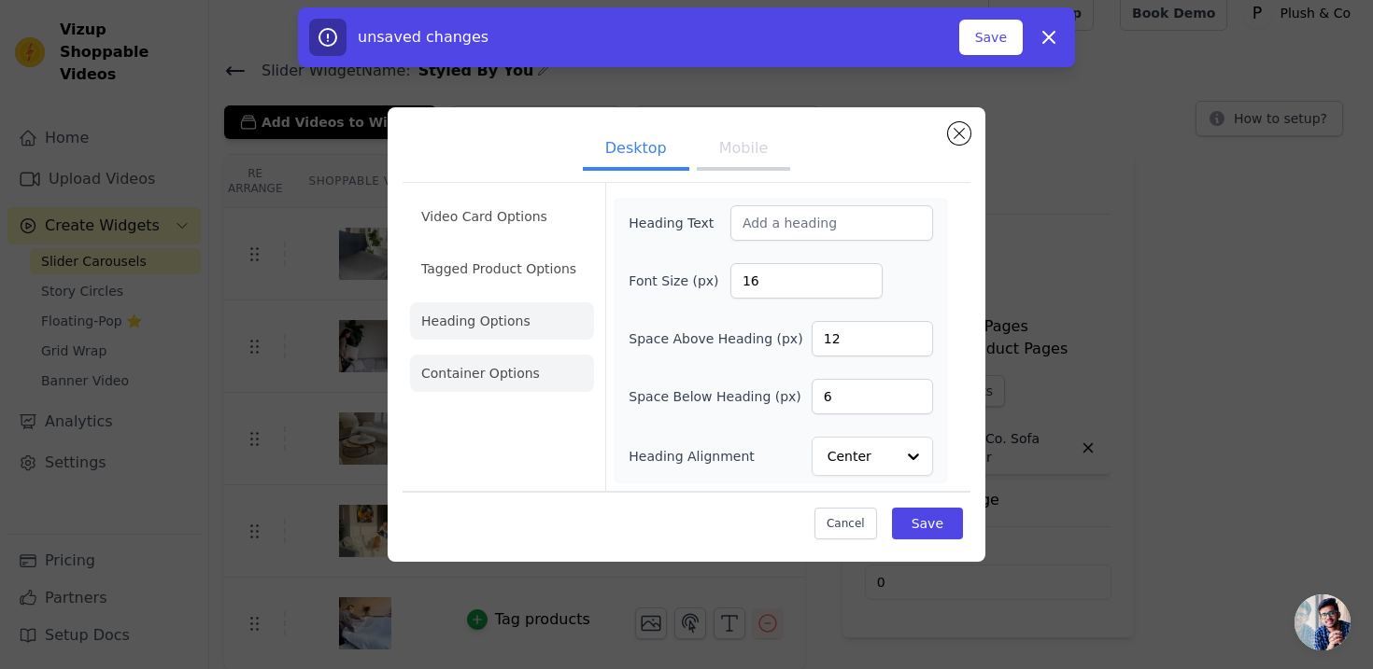
click at [465, 373] on li "Container Options" at bounding box center [502, 373] width 184 height 37
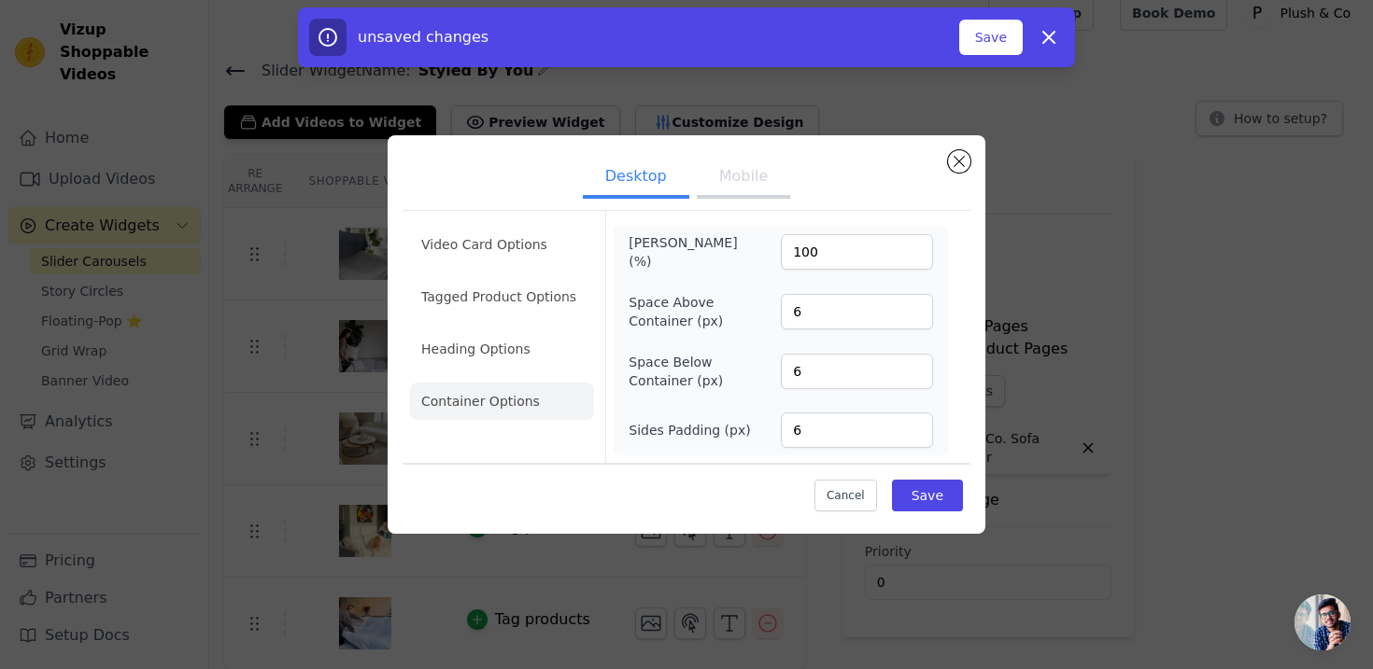
click at [726, 181] on button "Mobile" at bounding box center [743, 178] width 93 height 41
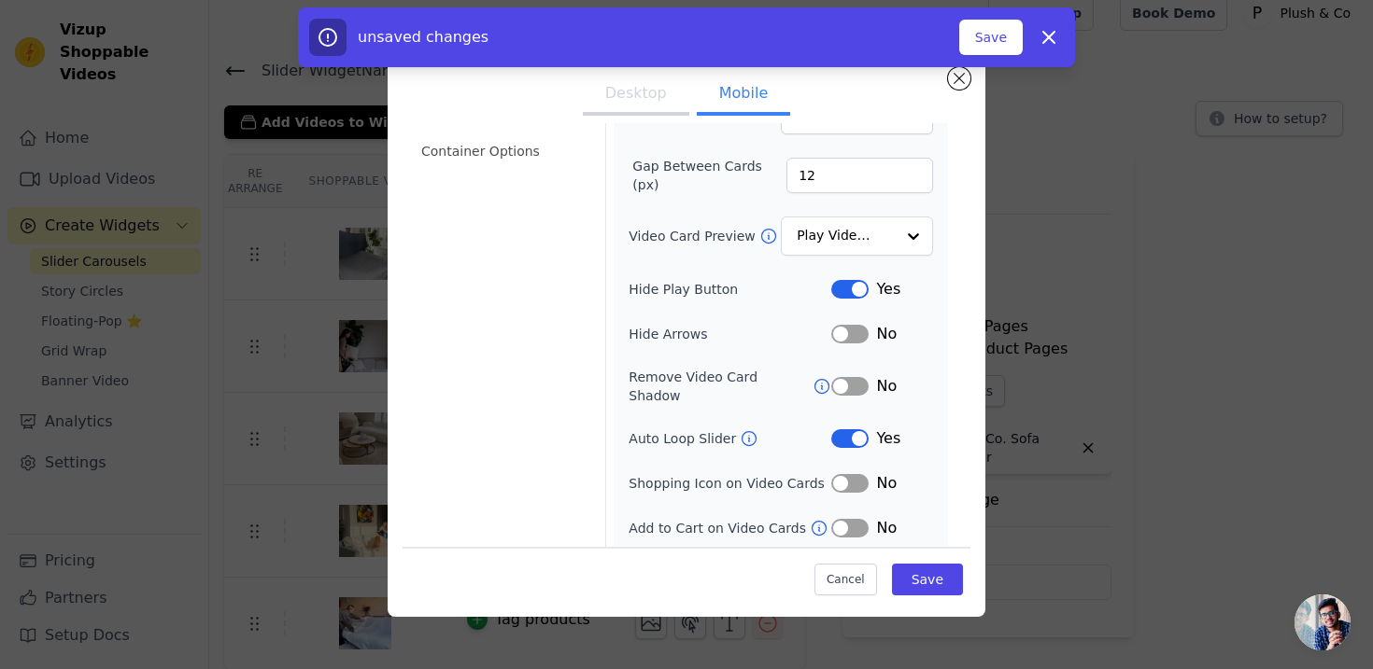
scroll to position [197, 0]
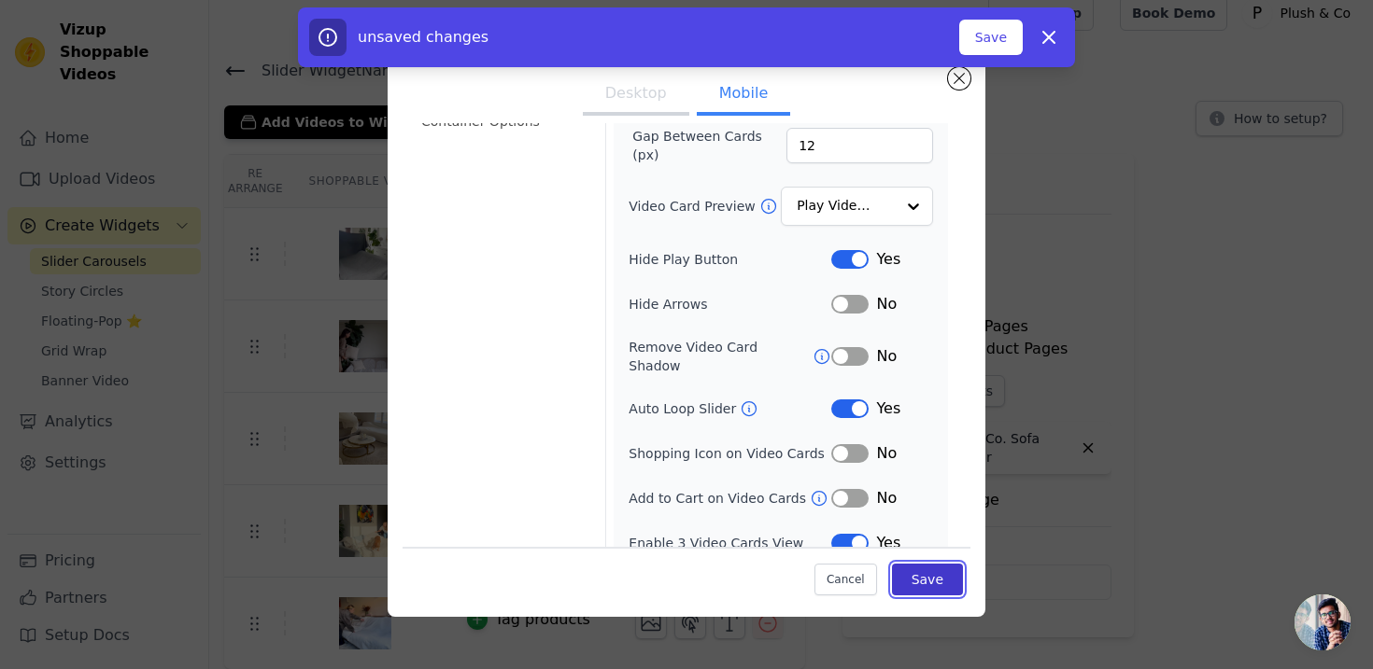
click at [929, 577] on button "Save" at bounding box center [927, 579] width 71 height 32
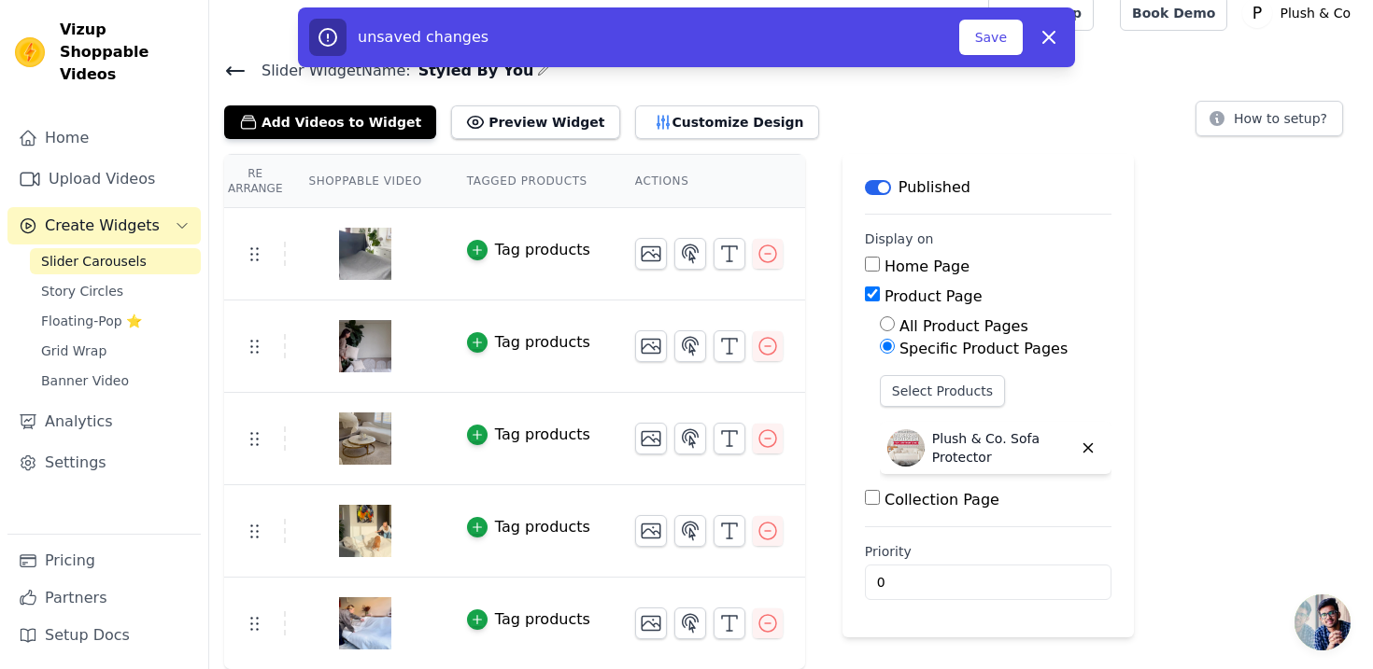
scroll to position [0, 0]
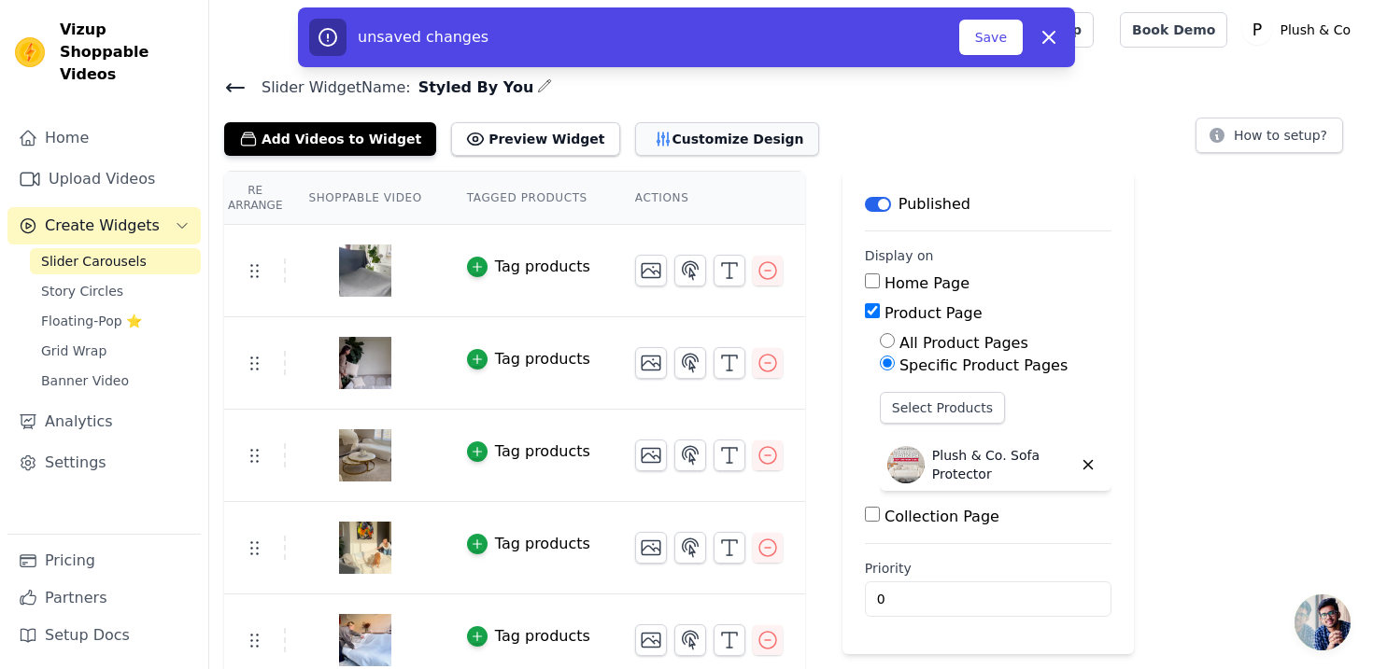
click at [676, 134] on button "Customize Design" at bounding box center [727, 139] width 184 height 34
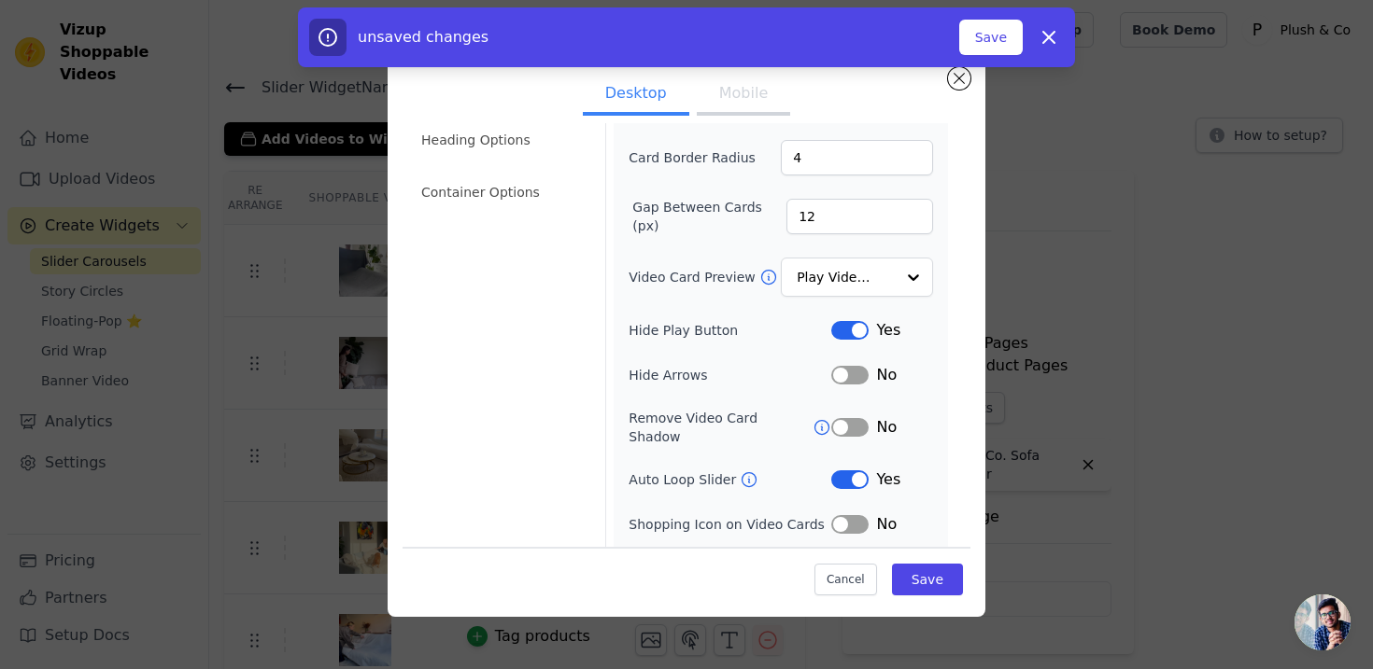
scroll to position [129, 0]
click at [845, 270] on input "Video Card Preview" at bounding box center [845, 275] width 96 height 37
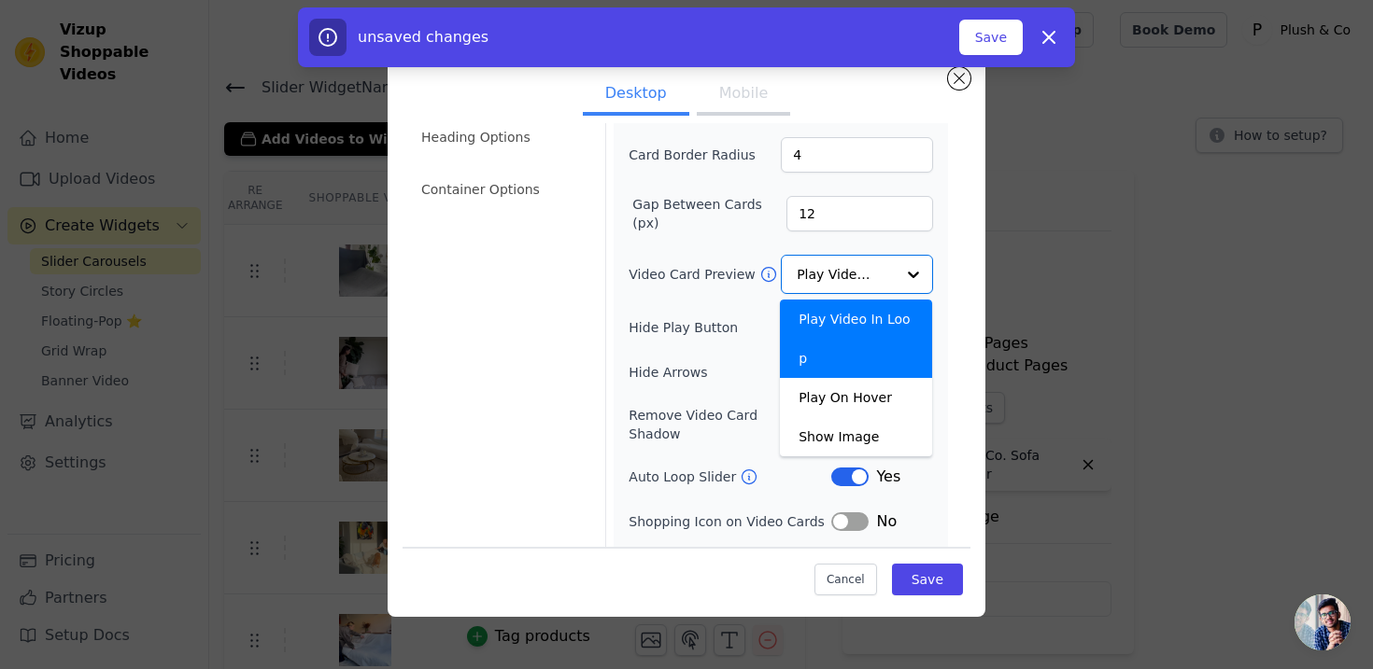
click at [740, 320] on label "Hide Play Button" at bounding box center [729, 327] width 203 height 19
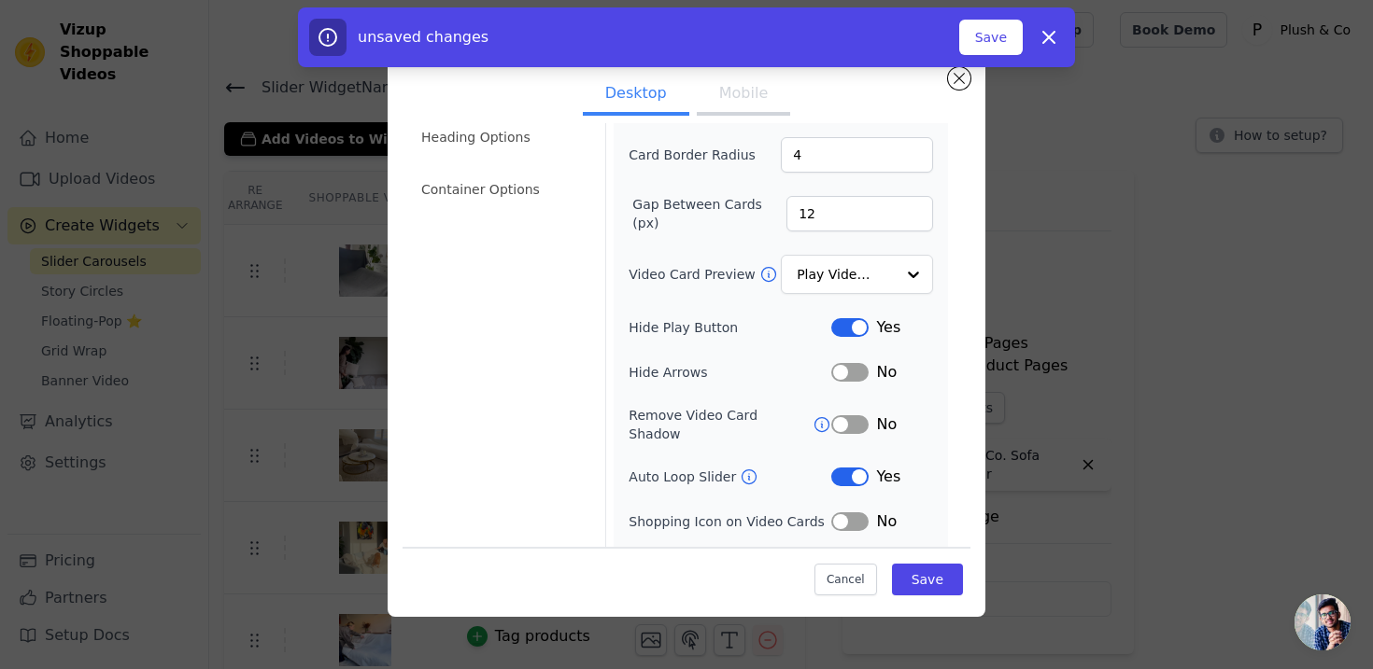
click at [819, 416] on icon at bounding box center [821, 425] width 19 height 19
click at [837, 416] on button "Label" at bounding box center [849, 425] width 37 height 19
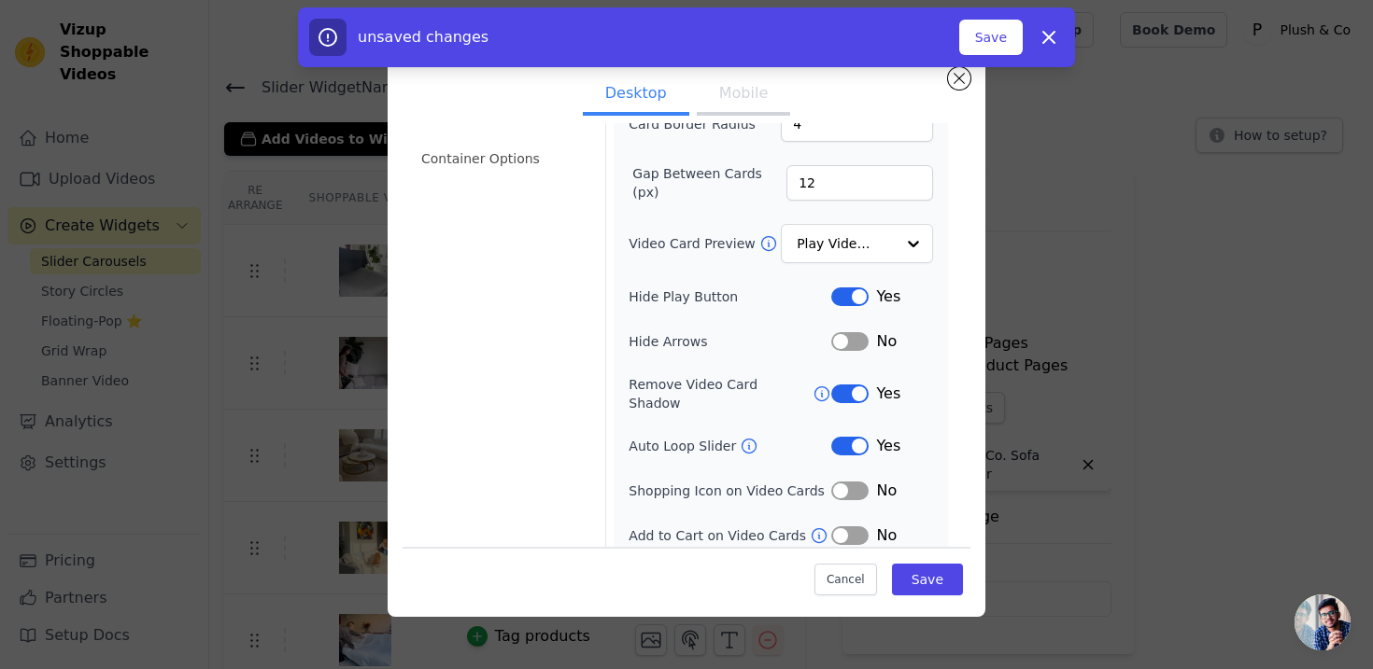
click at [811, 527] on icon at bounding box center [819, 536] width 19 height 19
click at [928, 581] on button "Save" at bounding box center [927, 579] width 71 height 32
click at [999, 35] on button "Save" at bounding box center [990, 37] width 63 height 35
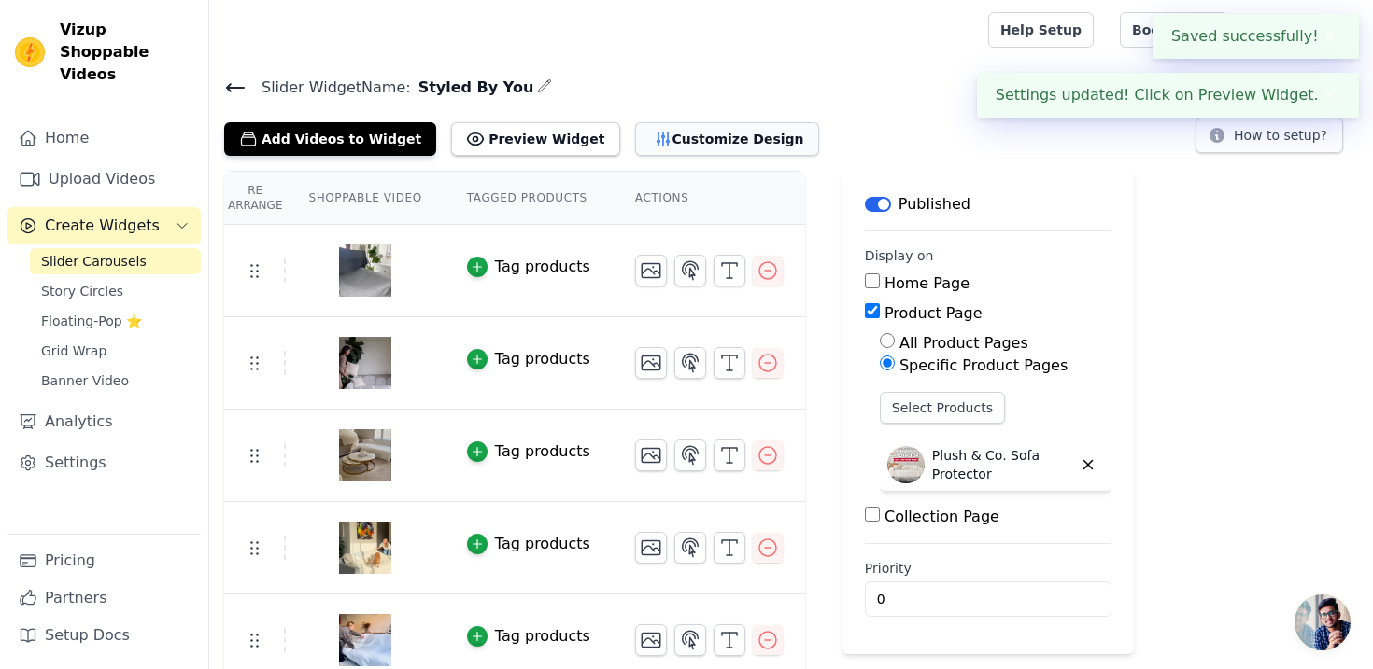
click at [642, 143] on button "Customize Design" at bounding box center [727, 139] width 184 height 34
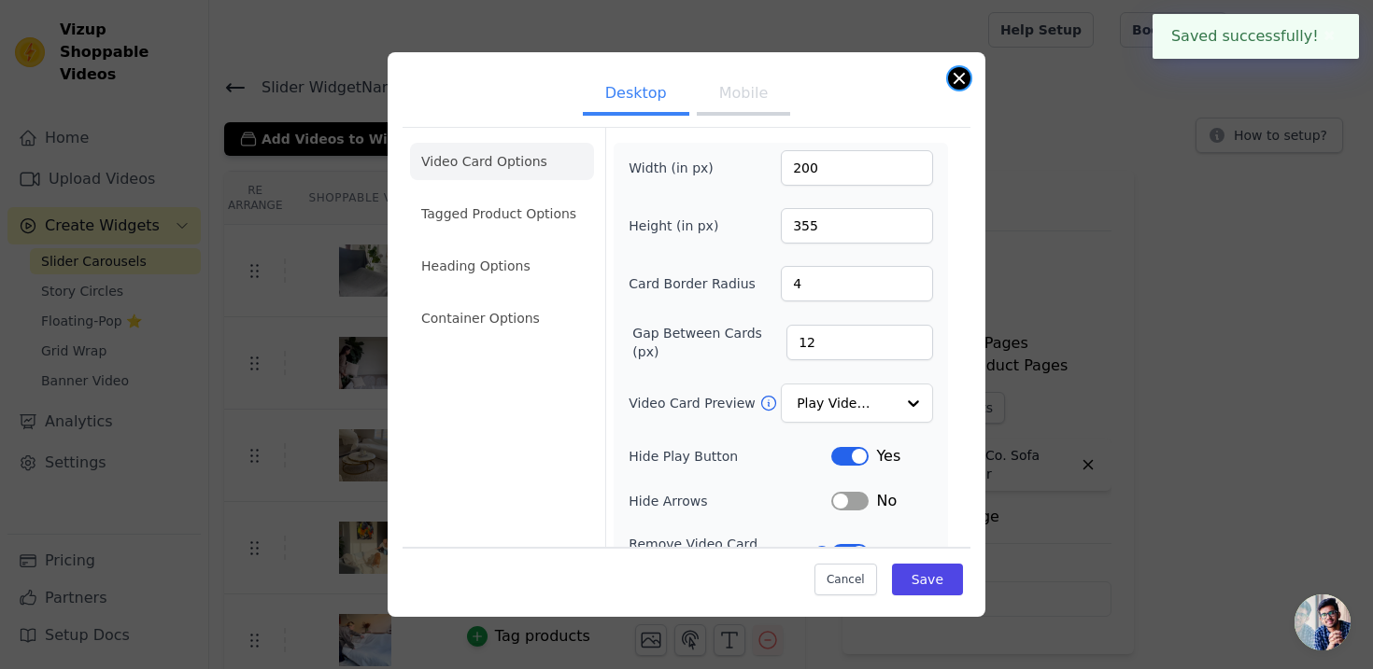
click at [951, 79] on button "Close modal" at bounding box center [959, 78] width 22 height 22
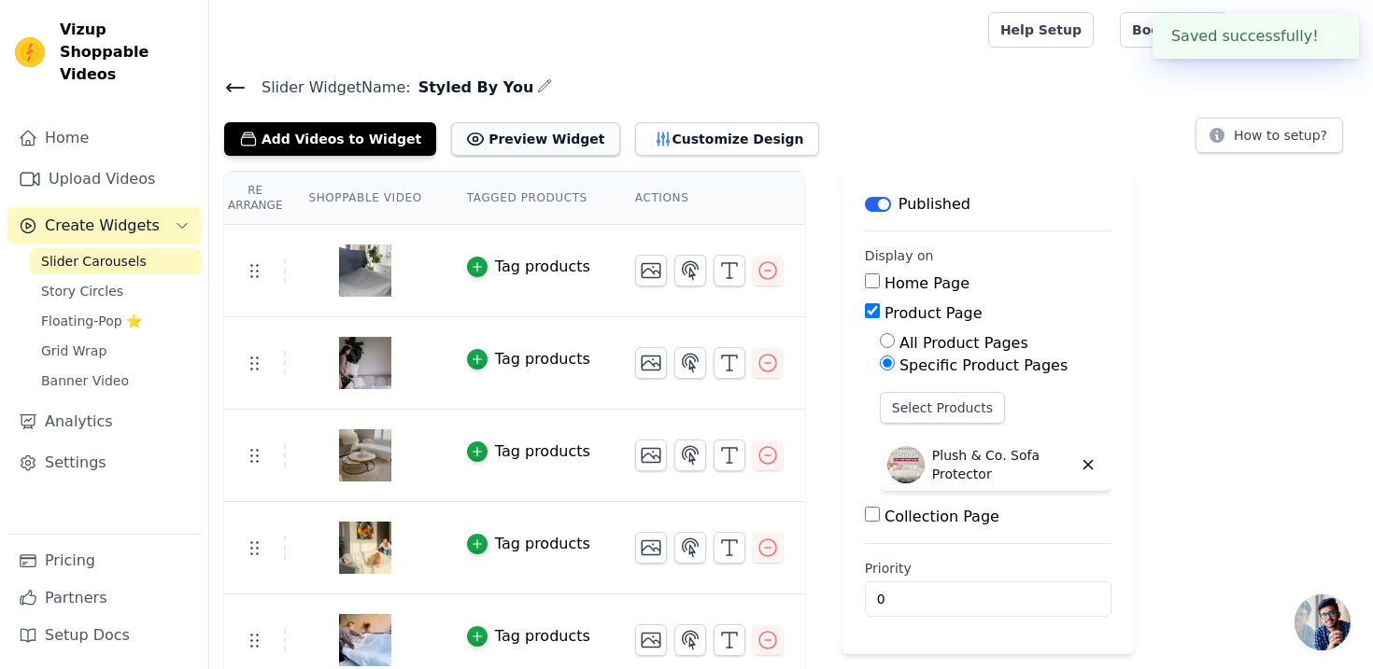
click at [483, 138] on button "Preview Widget" at bounding box center [535, 139] width 168 height 34
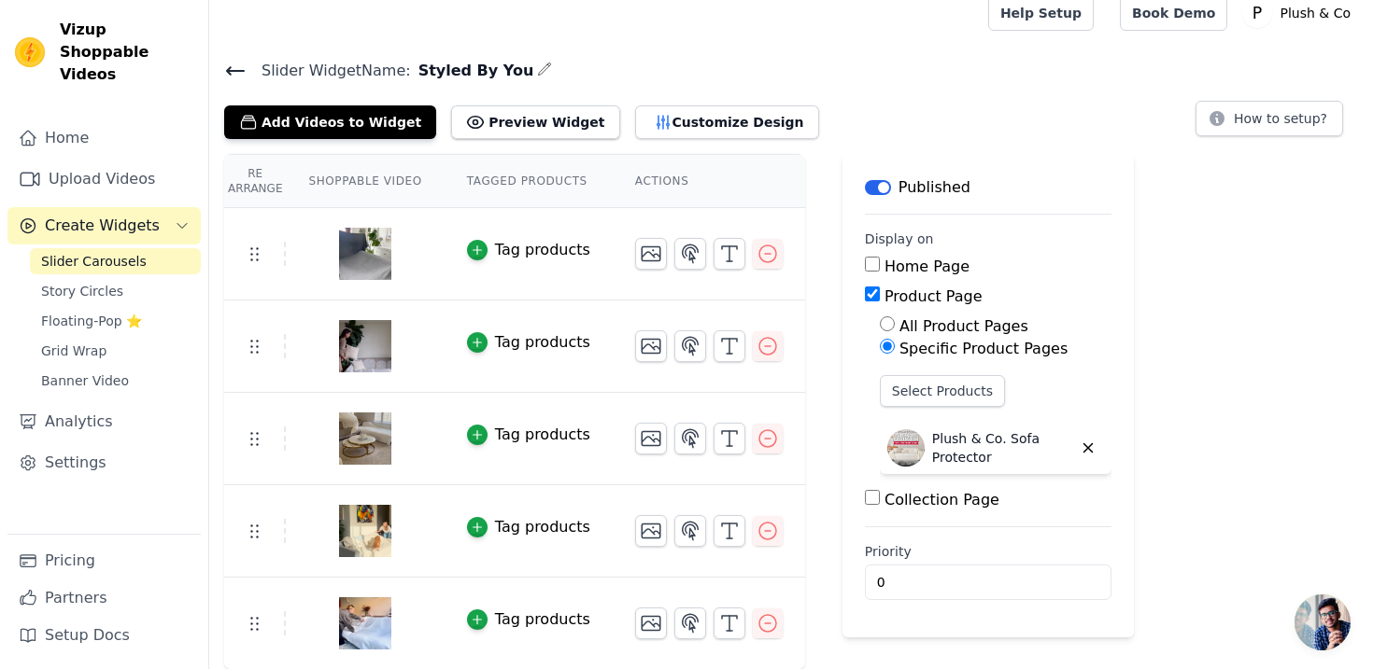
scroll to position [0, 0]
